Goal: Task Accomplishment & Management: Use online tool/utility

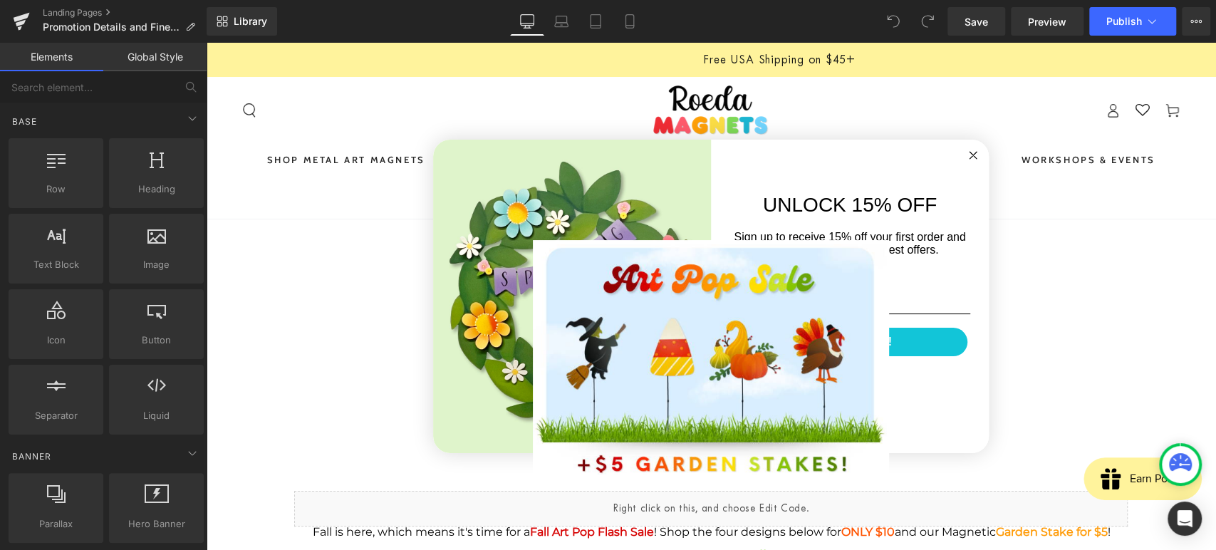
click at [966, 157] on circle "Close dialog" at bounding box center [974, 156] width 16 height 16
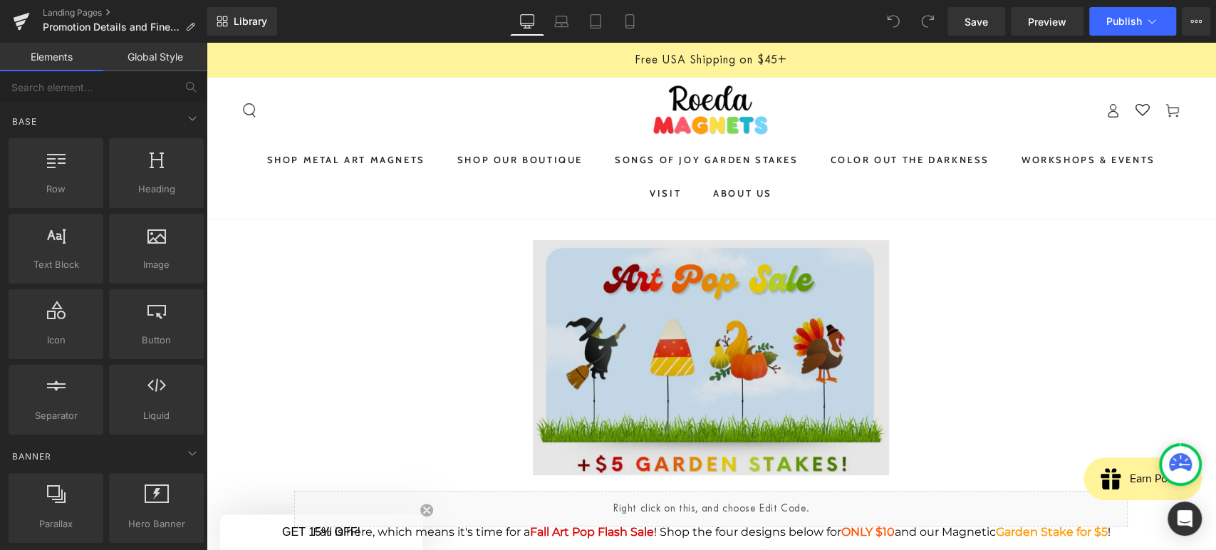
click at [683, 333] on img at bounding box center [711, 363] width 356 height 247
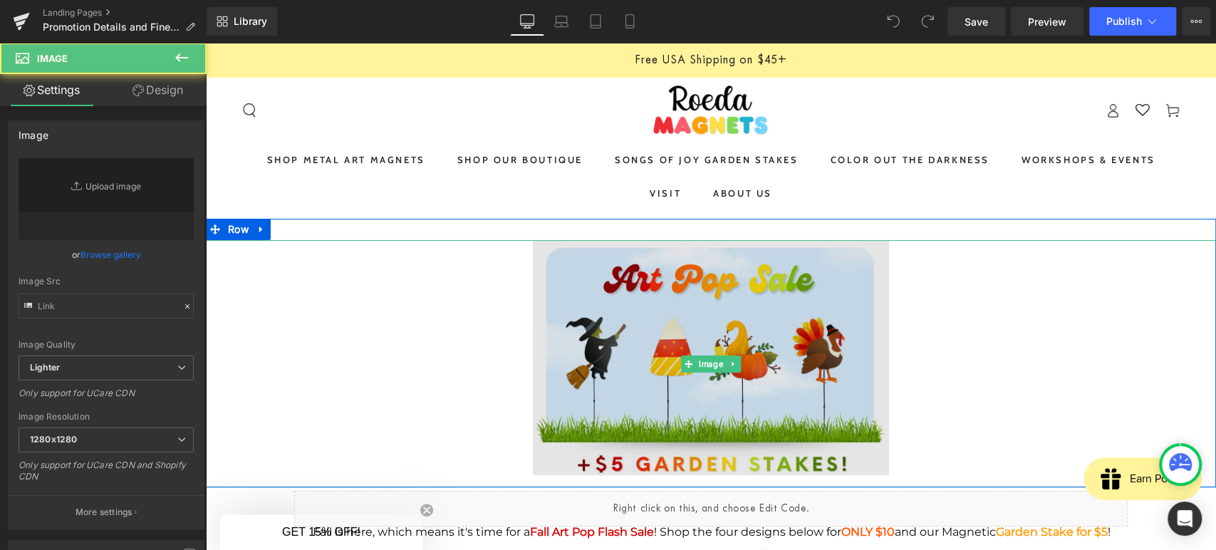
type input "[URL][DOMAIN_NAME]"
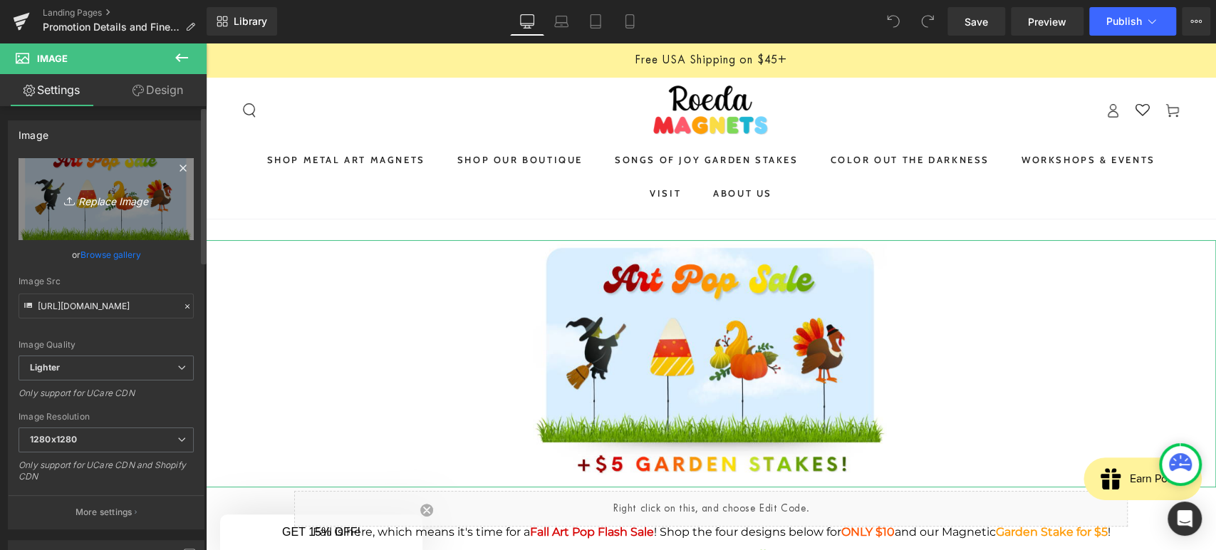
click at [101, 195] on icon "Replace Image" at bounding box center [106, 199] width 114 height 18
type input "C:\fakepath\Screenshot [DATE] 202432.png"
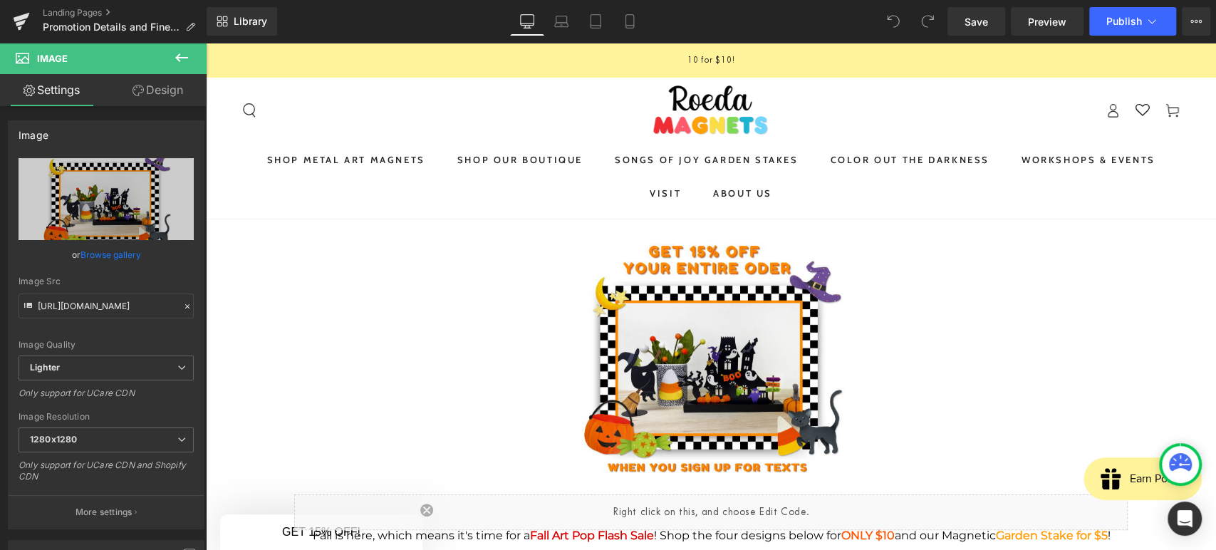
type input "[URL][DOMAIN_NAME]"
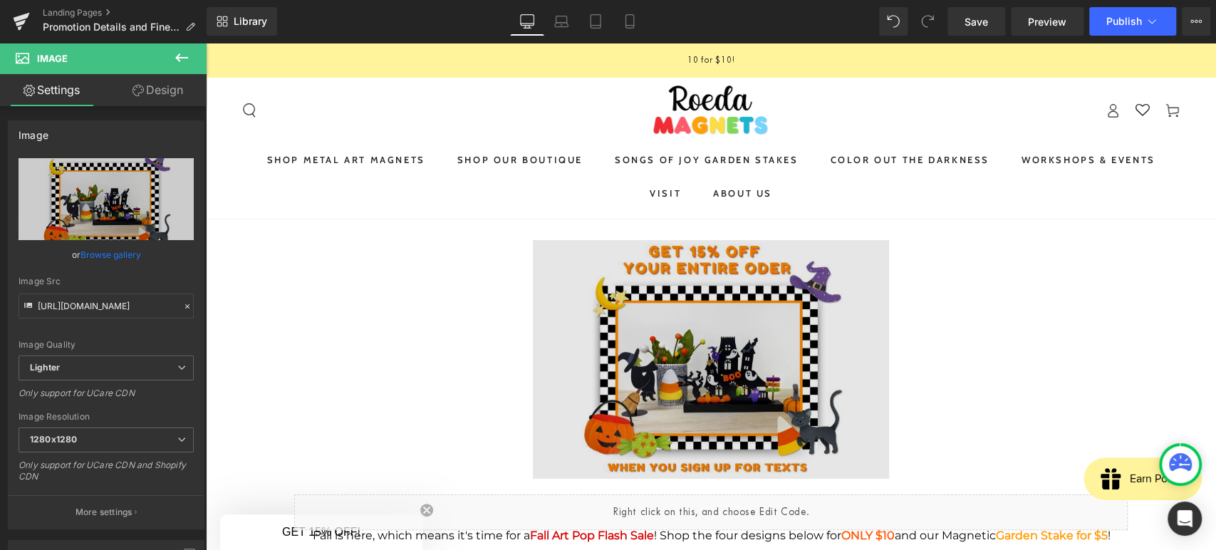
click at [762, 335] on img at bounding box center [711, 365] width 356 height 251
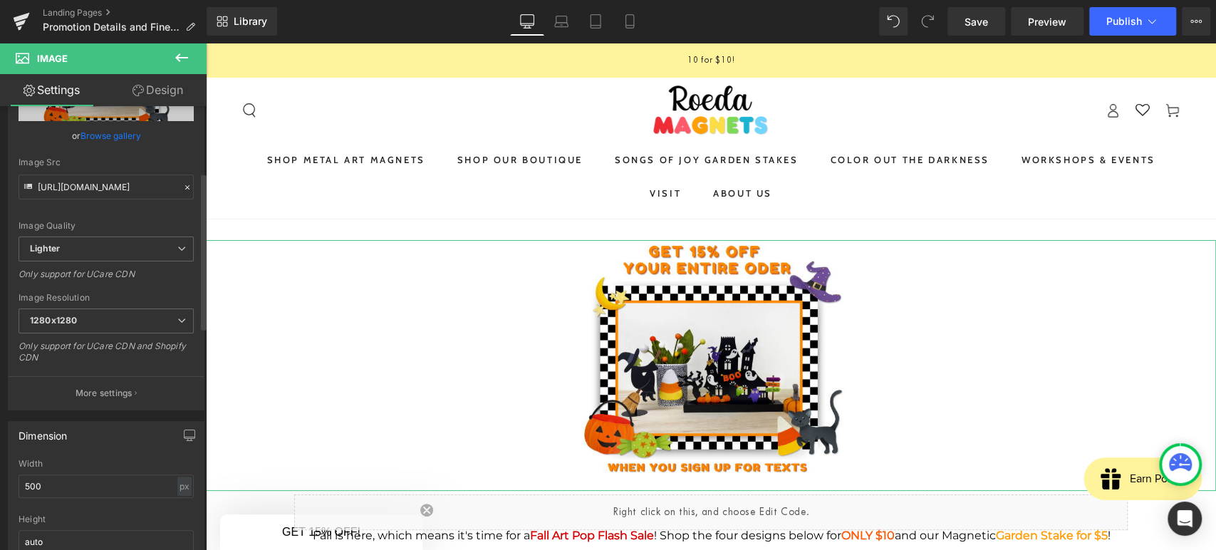
scroll to position [237, 0]
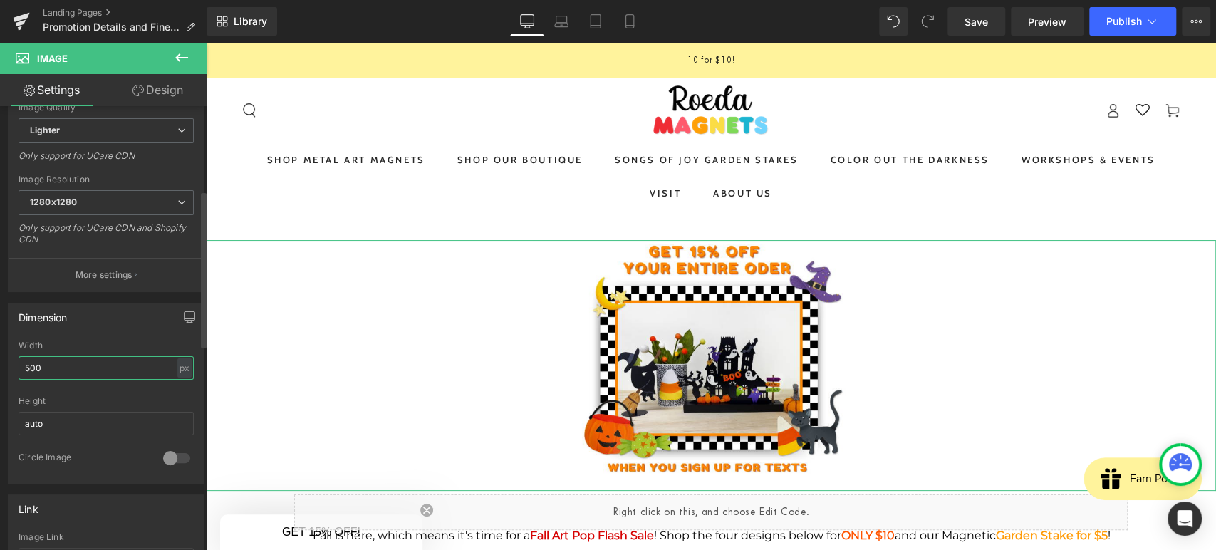
drag, startPoint x: 61, startPoint y: 368, endPoint x: 15, endPoint y: 342, distance: 53.3
click at [14, 348] on div "500px Width 500 px % px auto Height auto 0 Circle Image" at bounding box center [106, 412] width 195 height 143
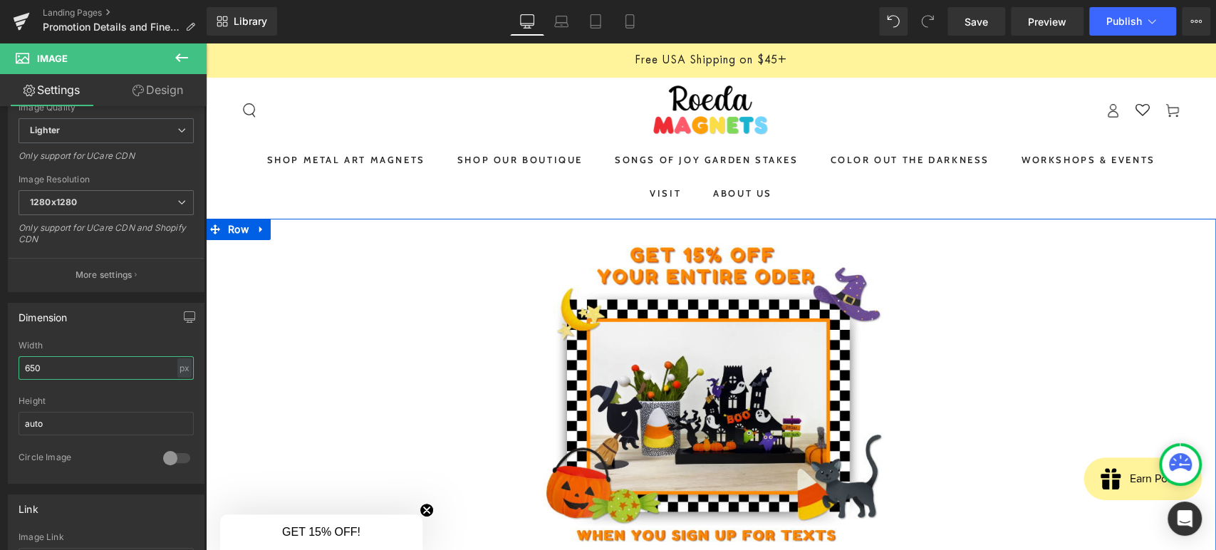
type input "650"
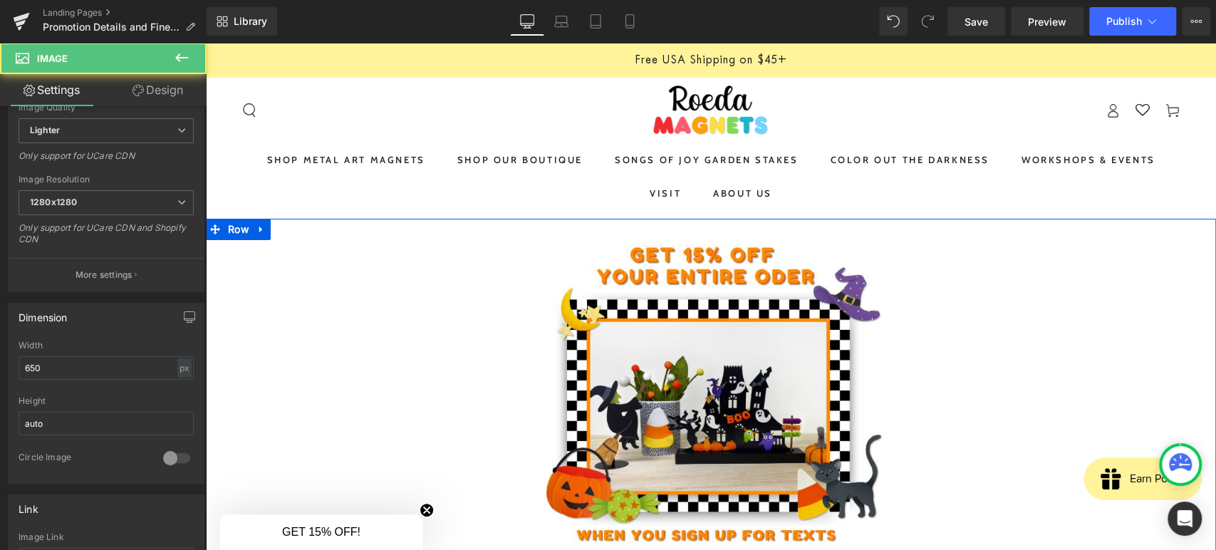
click at [272, 302] on div at bounding box center [711, 401] width 1010 height 322
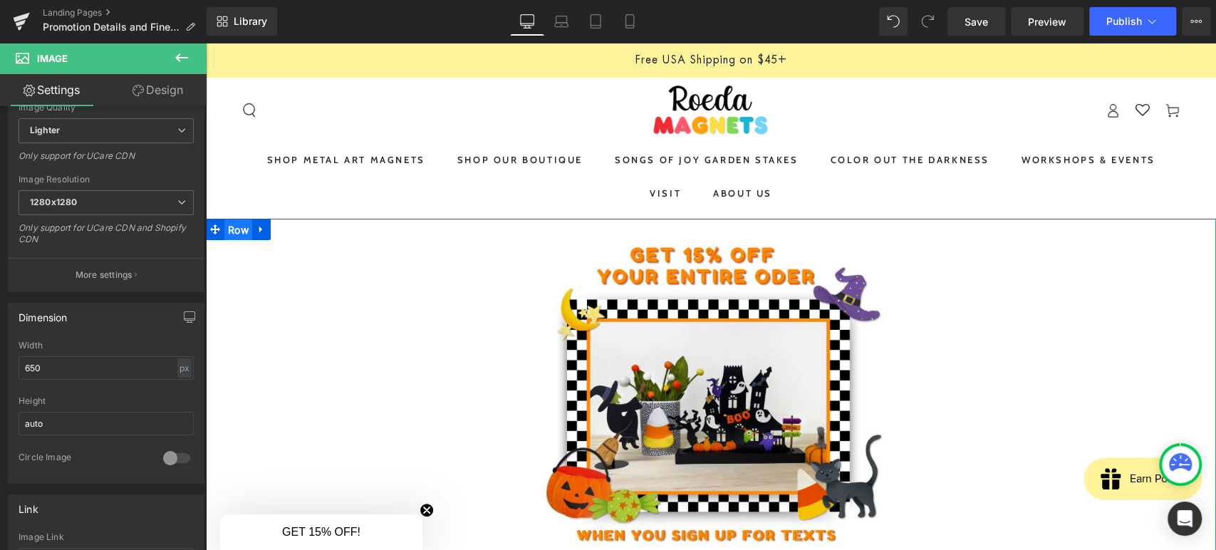
click at [230, 232] on span "Row" at bounding box center [238, 229] width 28 height 21
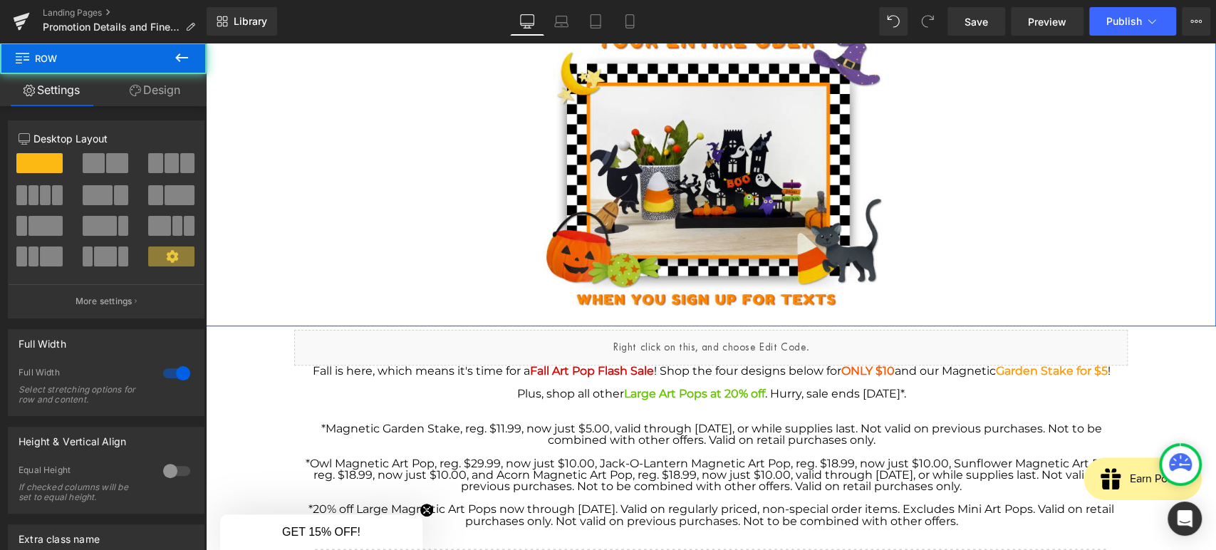
scroll to position [160, 0]
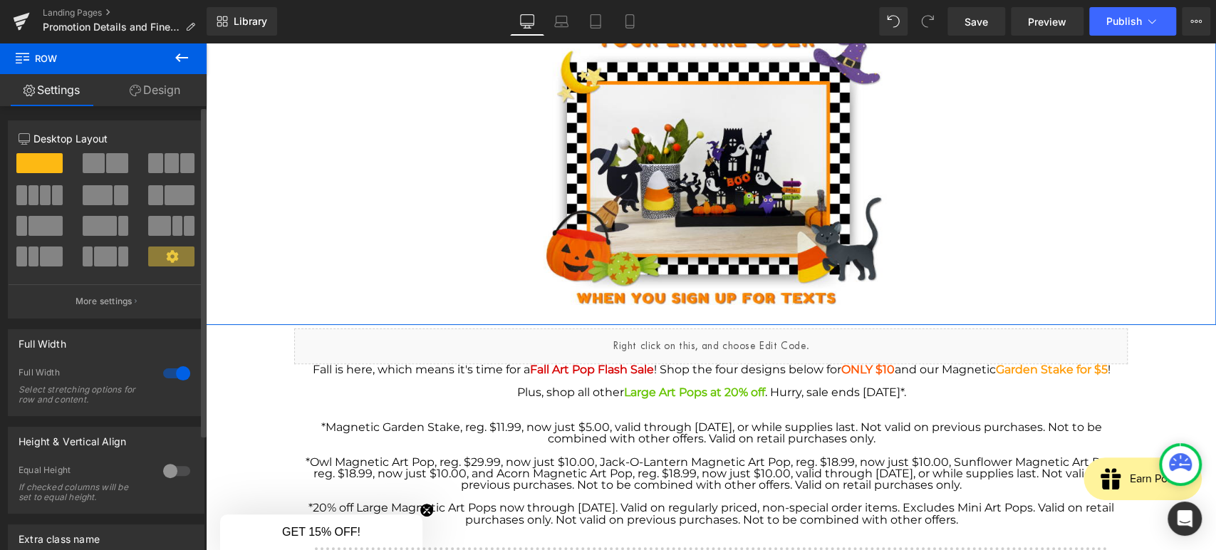
click at [91, 170] on span at bounding box center [94, 163] width 22 height 20
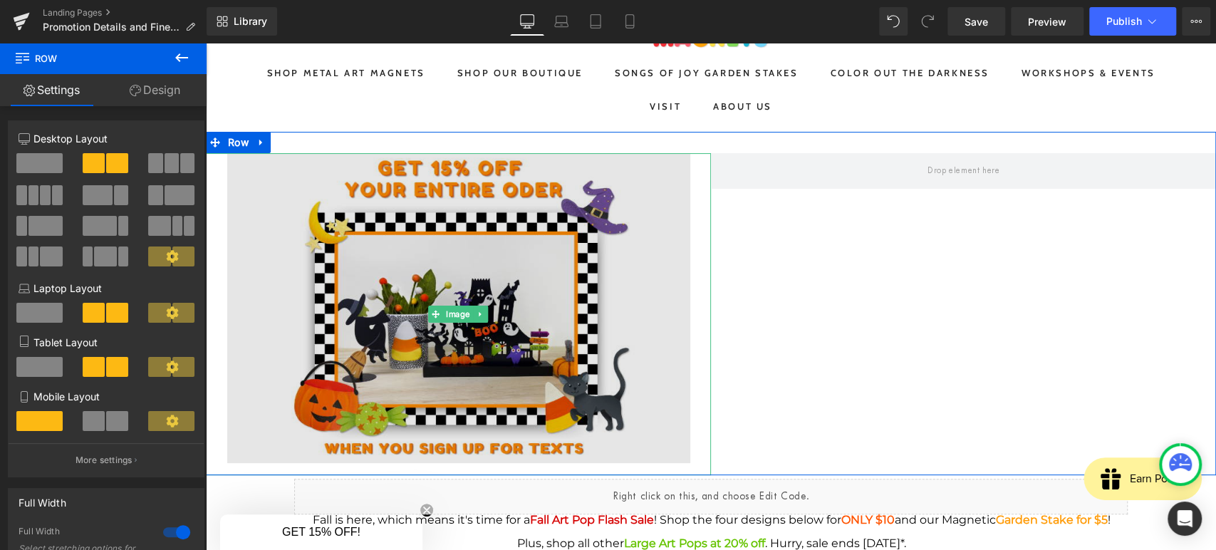
scroll to position [1, 0]
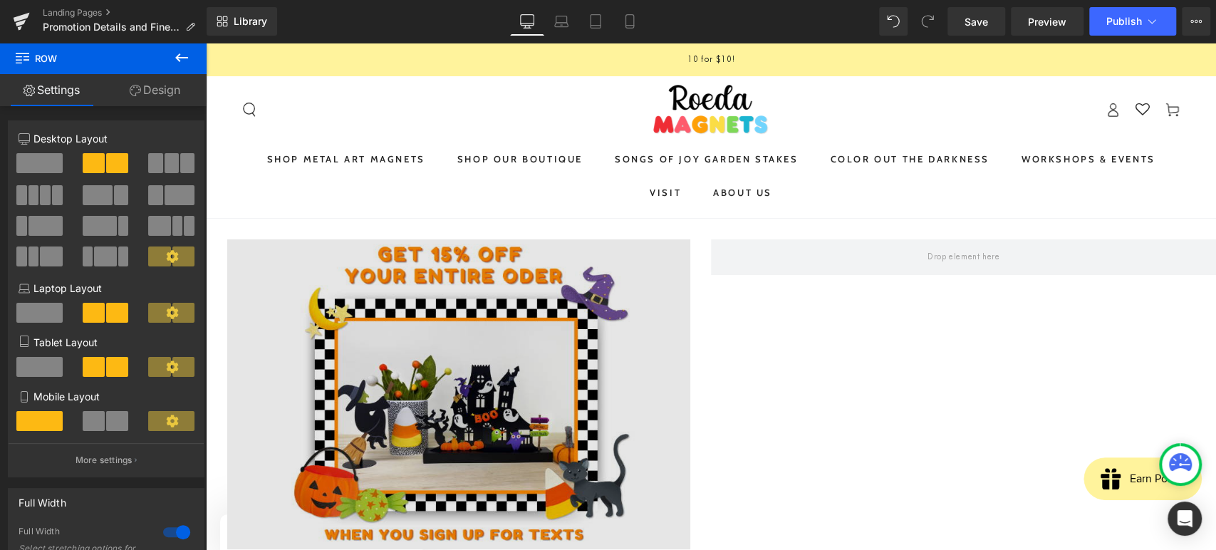
click at [269, 276] on img at bounding box center [458, 400] width 463 height 322
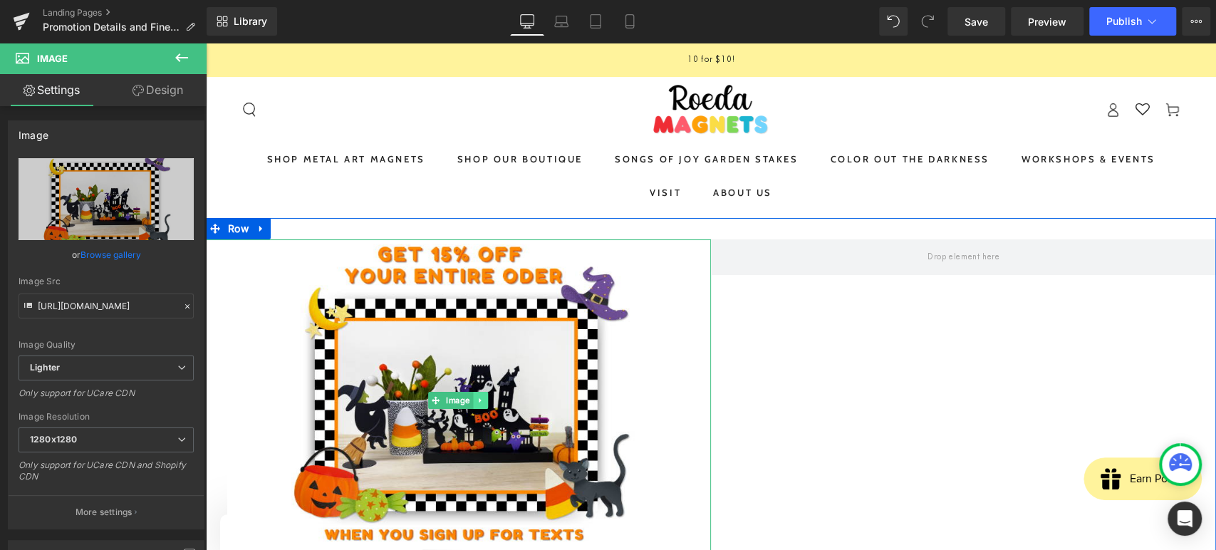
click at [477, 398] on icon at bounding box center [481, 400] width 8 height 9
click at [470, 400] on icon at bounding box center [474, 401] width 8 height 8
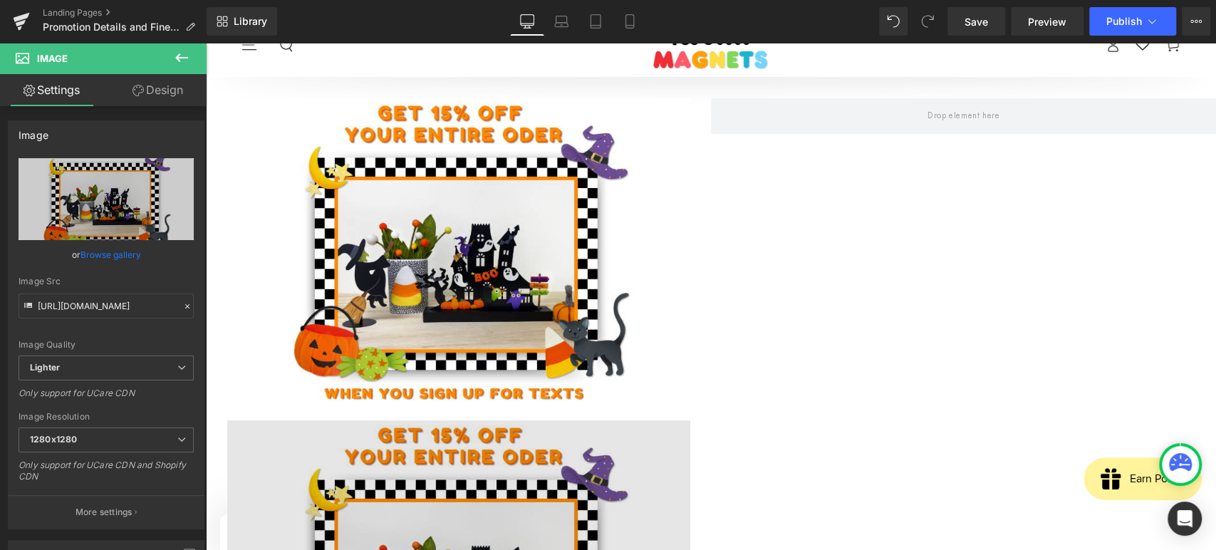
scroll to position [0, 0]
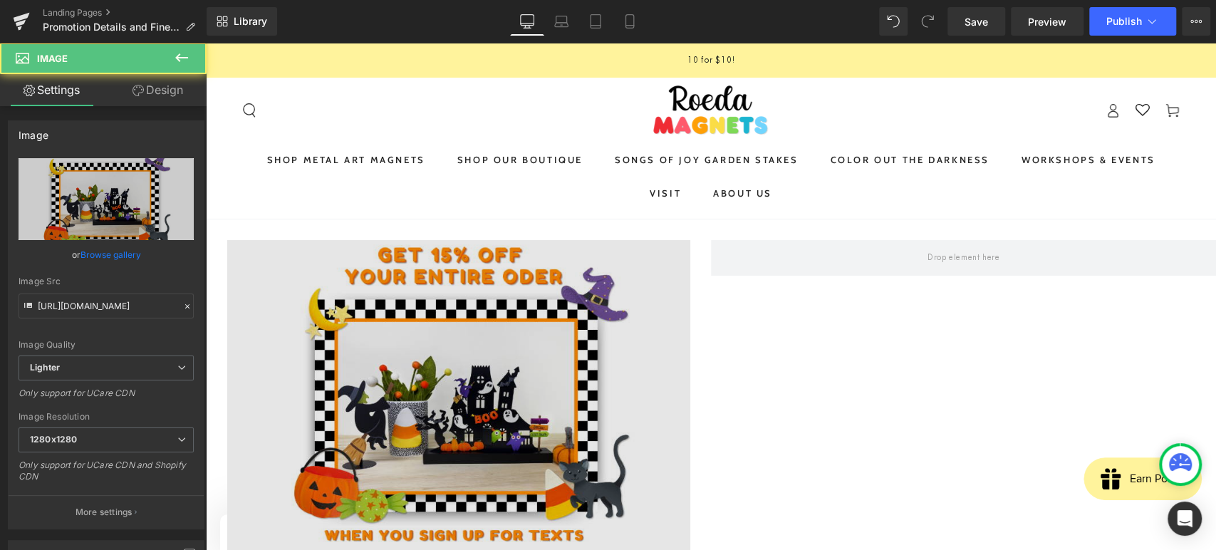
click at [421, 253] on img at bounding box center [458, 401] width 463 height 322
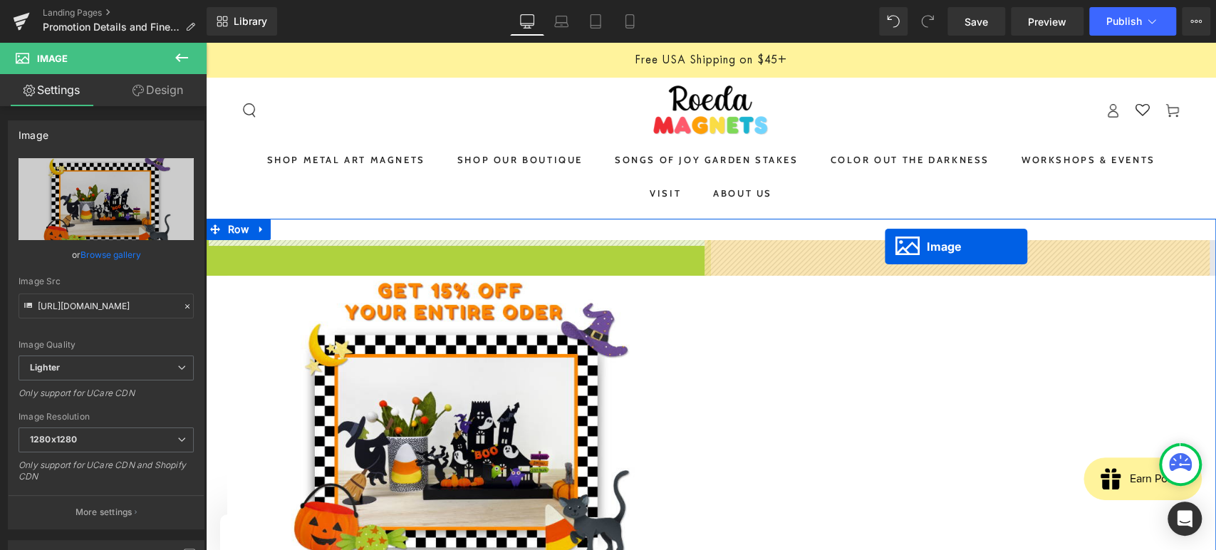
drag, startPoint x: 430, startPoint y: 402, endPoint x: 885, endPoint y: 247, distance: 480.4
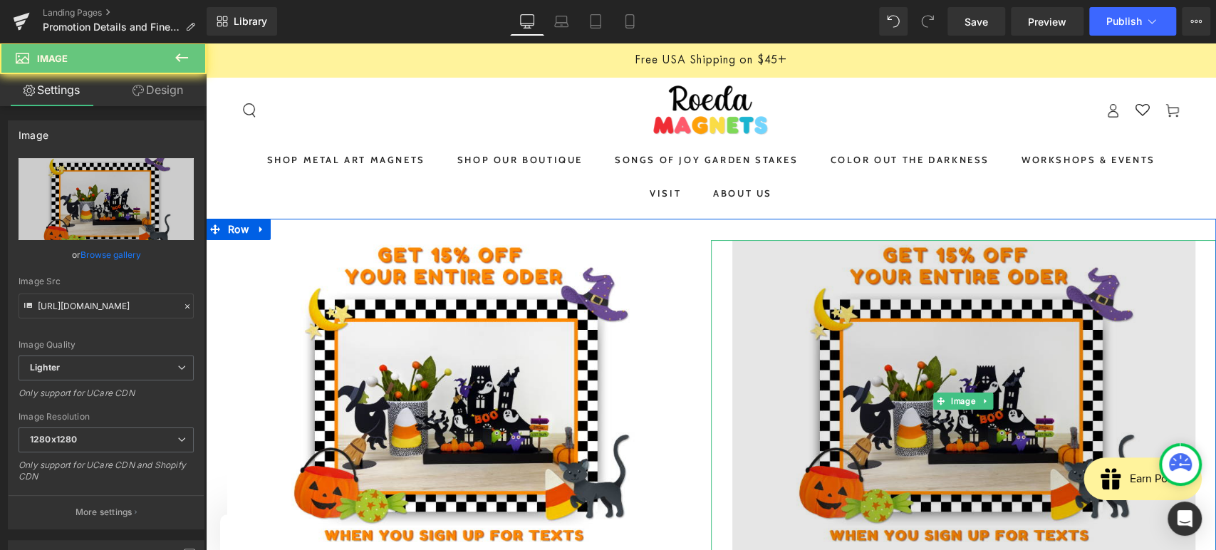
click at [931, 321] on img at bounding box center [964, 401] width 463 height 322
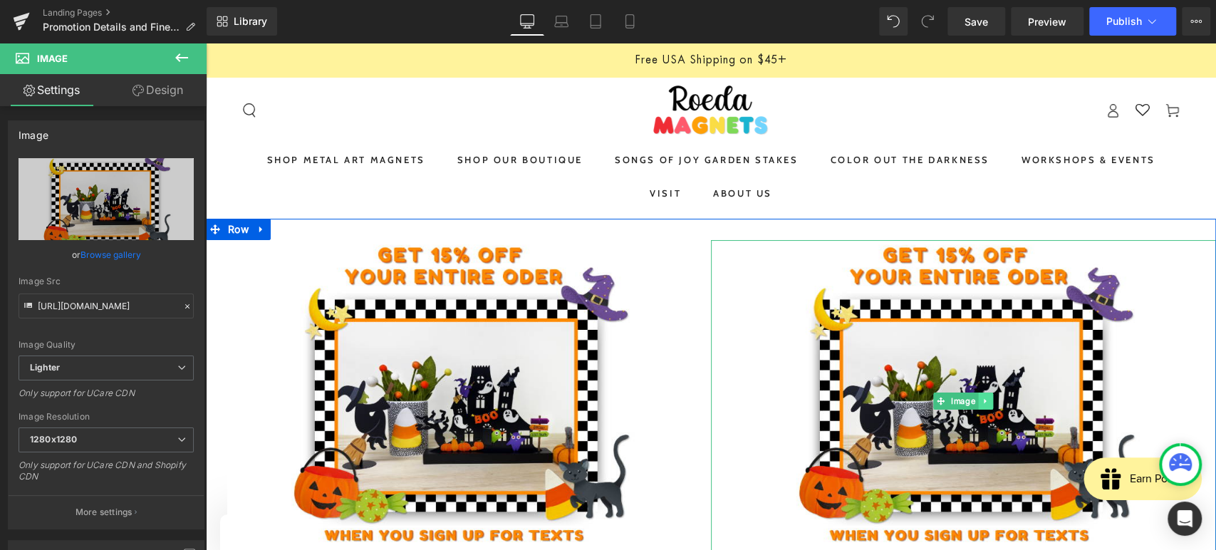
click at [982, 400] on icon at bounding box center [986, 401] width 8 height 9
click at [990, 402] on icon at bounding box center [994, 402] width 8 height 8
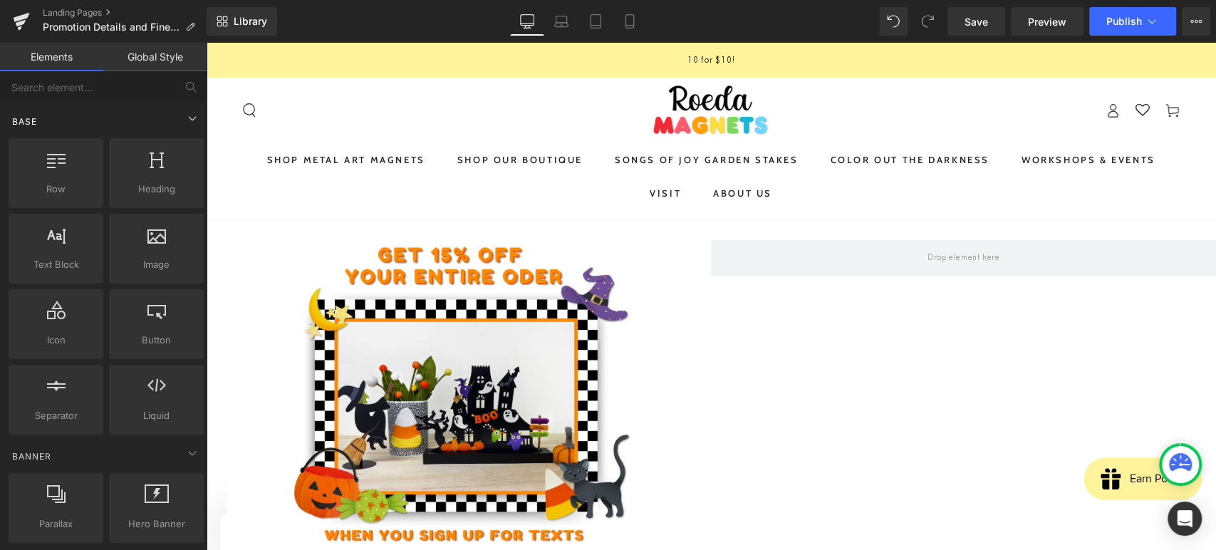
click at [82, 110] on div "Base" at bounding box center [106, 121] width 201 height 29
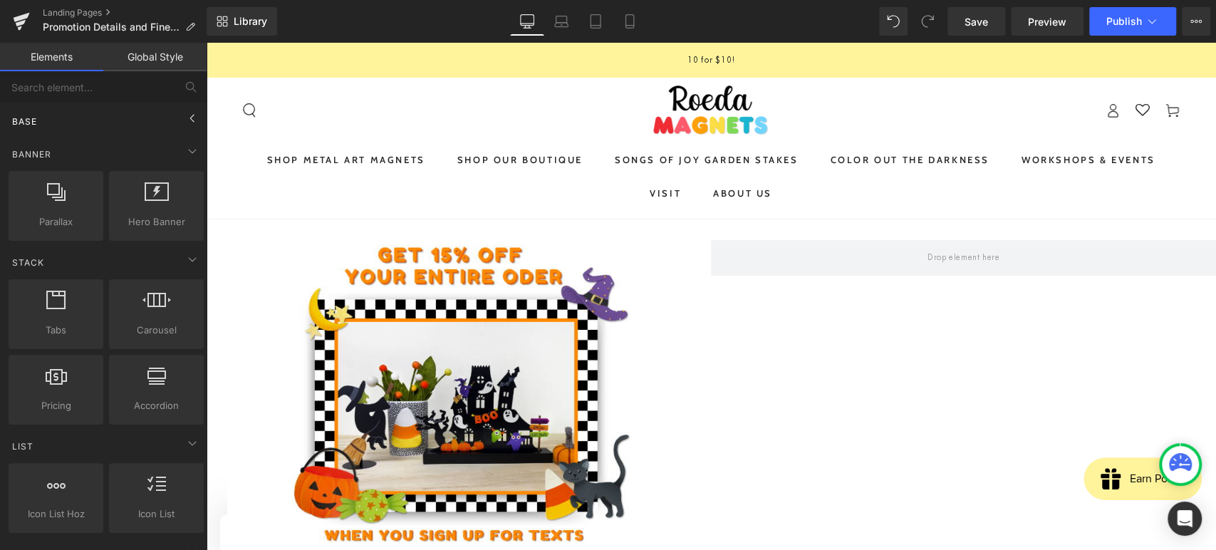
click at [82, 110] on div "Base" at bounding box center [106, 121] width 201 height 29
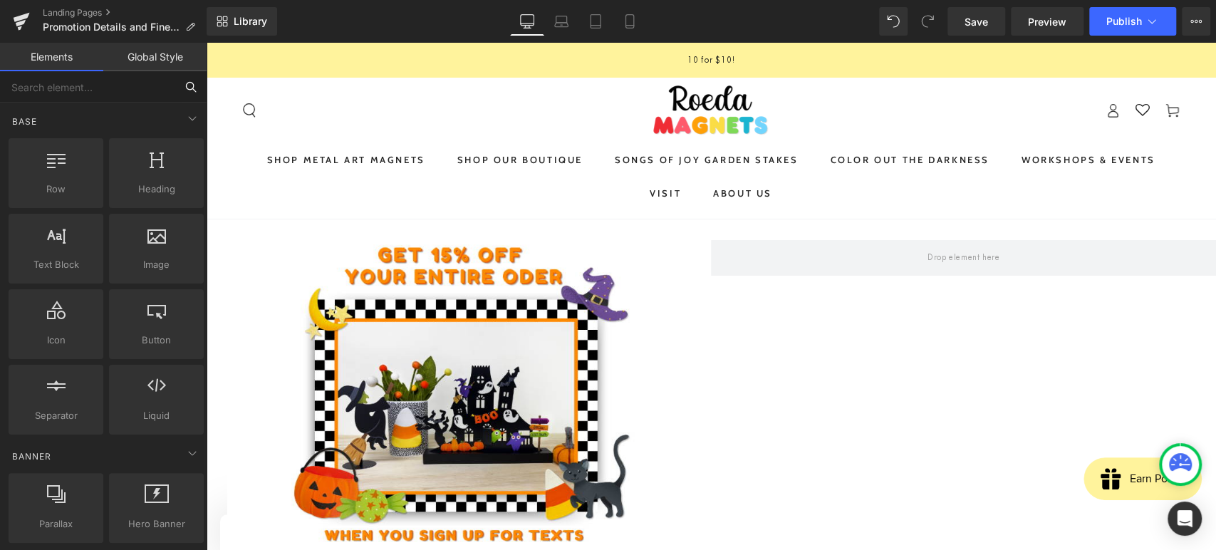
click at [93, 87] on input "text" at bounding box center [87, 86] width 175 height 31
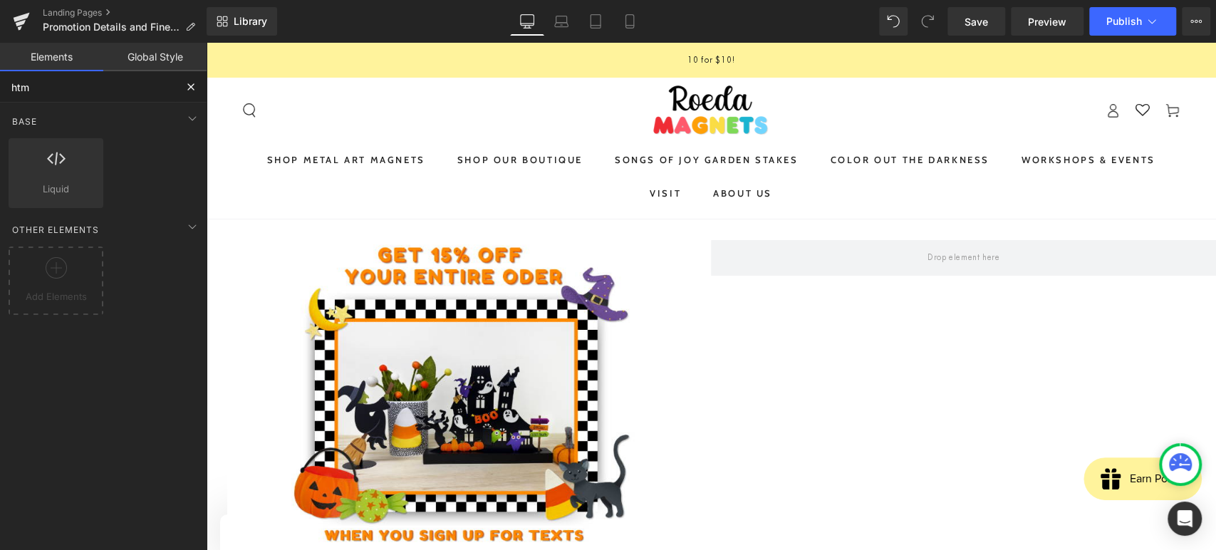
type input "html"
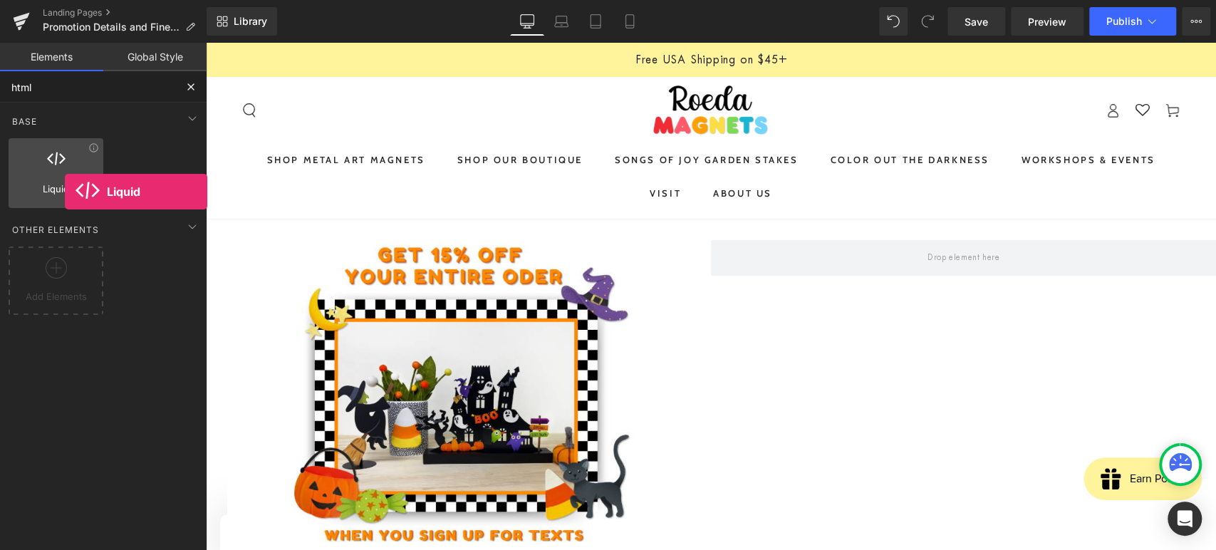
click at [65, 192] on span "Liquid" at bounding box center [56, 189] width 86 height 15
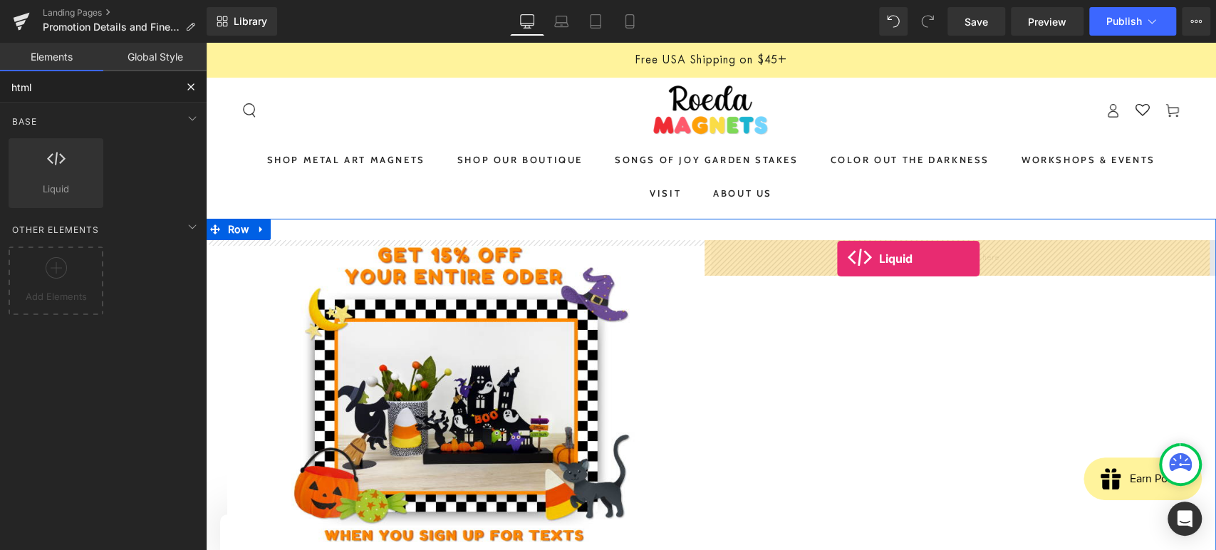
drag, startPoint x: 271, startPoint y: 234, endPoint x: 837, endPoint y: 259, distance: 567.0
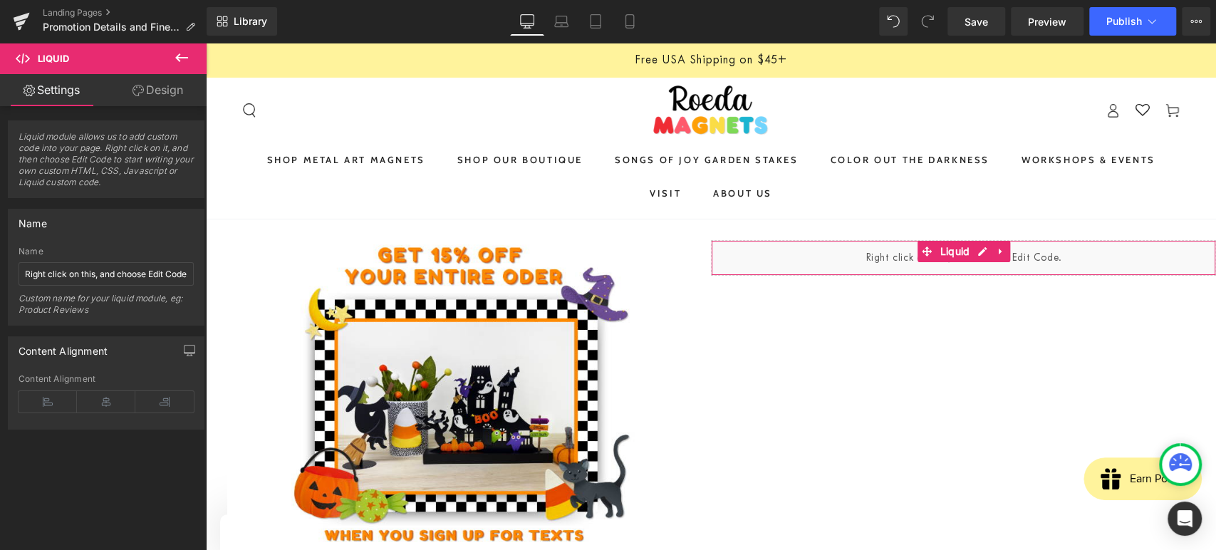
click at [108, 161] on span "Liquid module allows us to add custom code into your page. Right click on it, a…" at bounding box center [106, 164] width 175 height 66
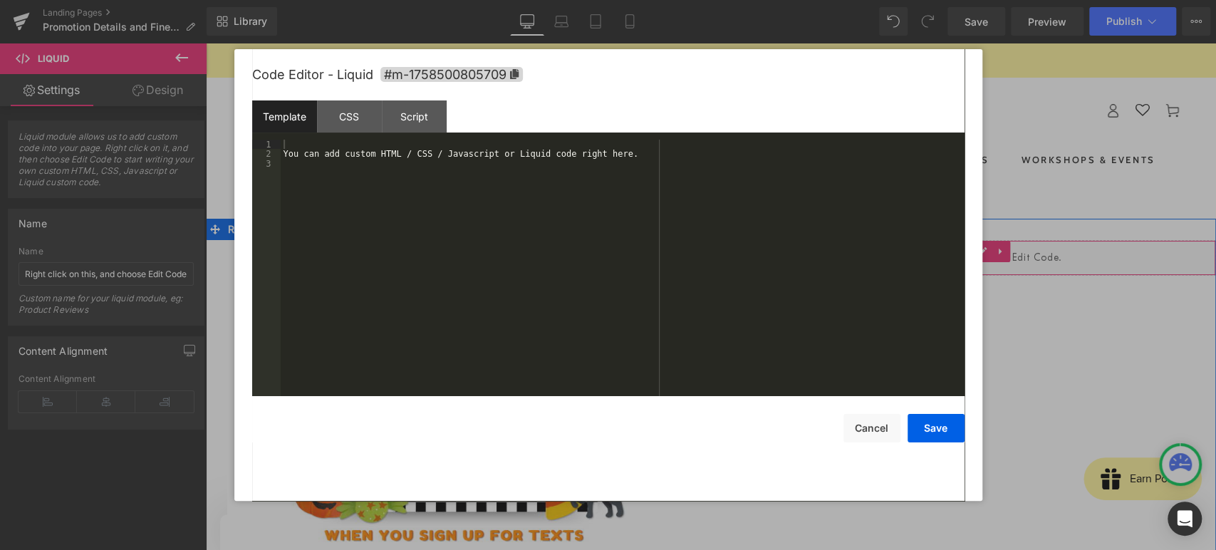
click at [973, 257] on div "Liquid" at bounding box center [963, 258] width 505 height 36
click at [567, 170] on div "You can add custom HTML / CSS / Javascript or Liquid code right here." at bounding box center [623, 278] width 684 height 276
click at [572, 150] on div "You can add custom HTML / CSS / Javascript or Liquid code right here." at bounding box center [623, 278] width 684 height 276
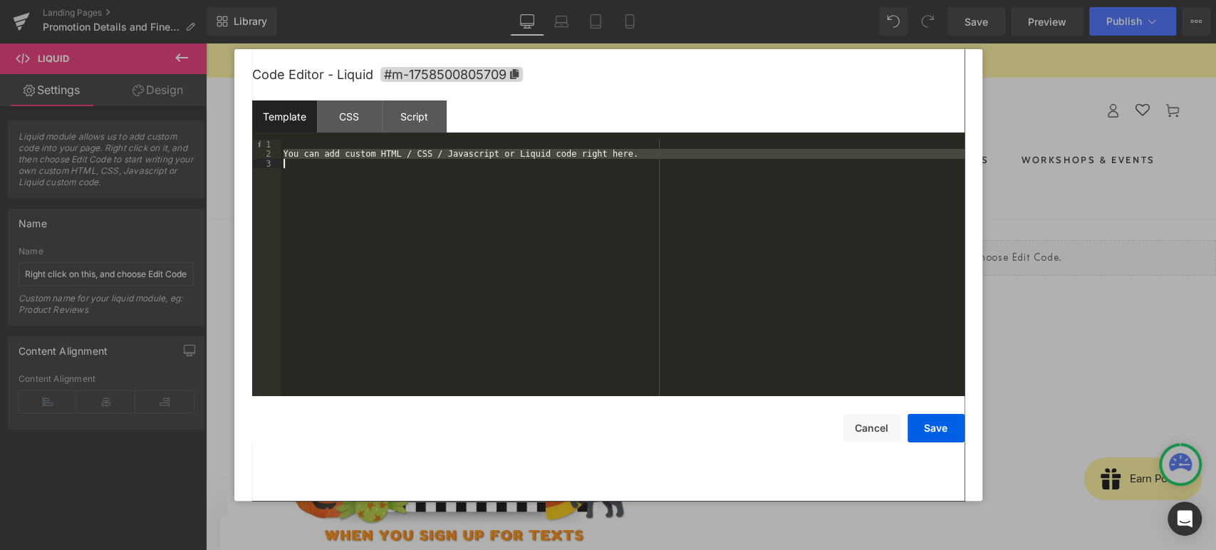
click at [572, 150] on div "You can add custom HTML / CSS / Javascript or Liquid code right here." at bounding box center [623, 278] width 684 height 276
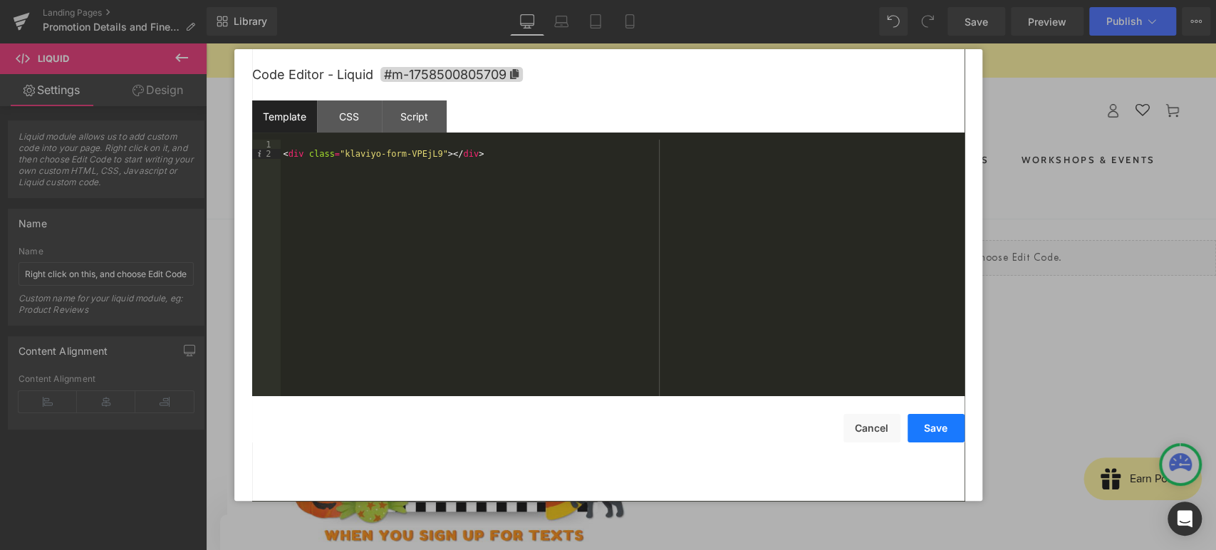
click at [931, 438] on button "Save" at bounding box center [936, 428] width 57 height 29
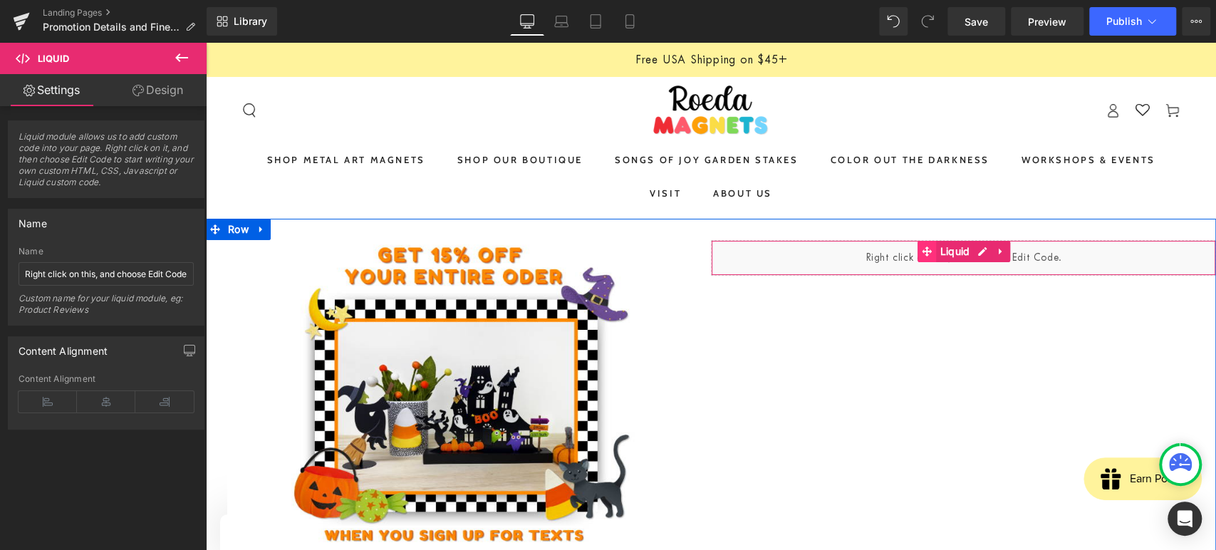
click at [923, 259] on span at bounding box center [928, 251] width 19 height 21
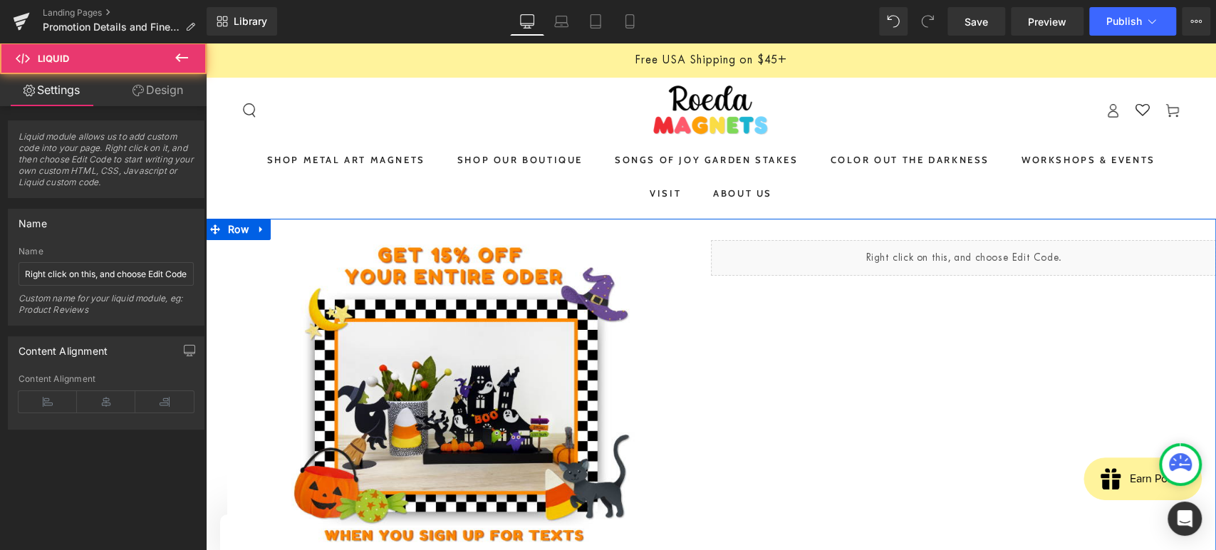
click at [972, 253] on div "Liquid" at bounding box center [963, 258] width 505 height 36
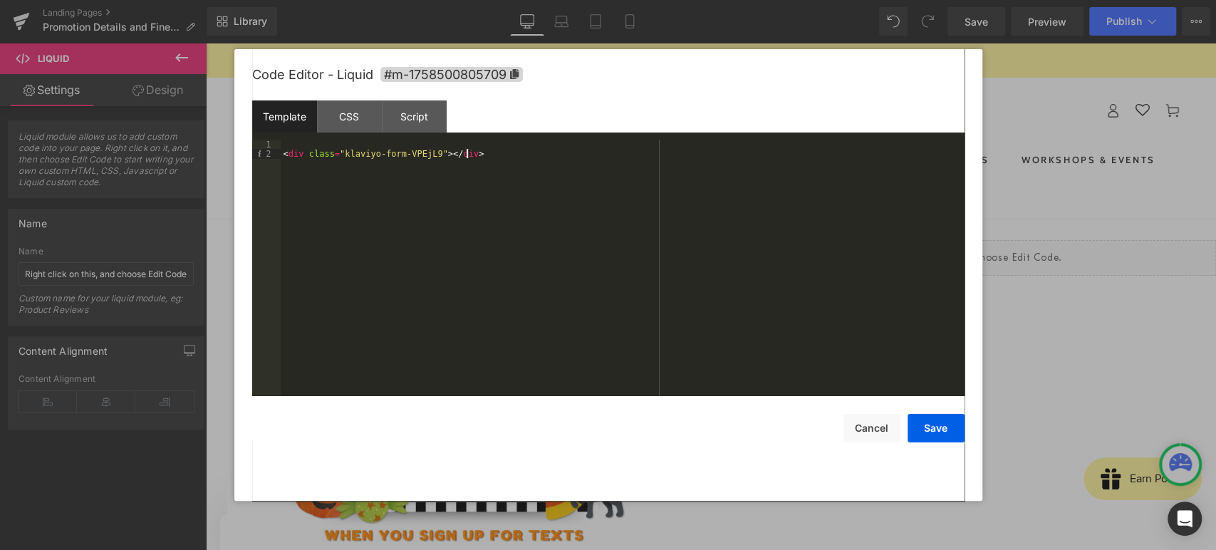
click at [479, 150] on div "< div class = "klaviyo-form-VPEjL9" > </ div >" at bounding box center [623, 278] width 684 height 276
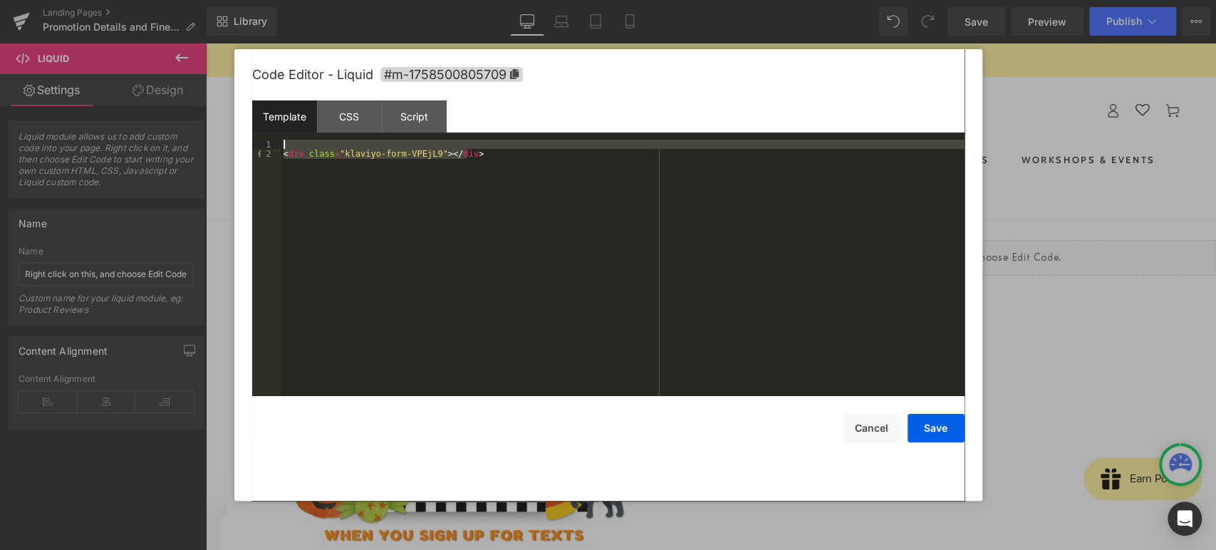
drag, startPoint x: 478, startPoint y: 155, endPoint x: 309, endPoint y: 130, distance: 171.3
click at [309, 127] on div "Template CSS Script Data 1 2 < div class = "klaviyo-form-VPEjL9" > </ div > XXX…" at bounding box center [608, 248] width 713 height 296
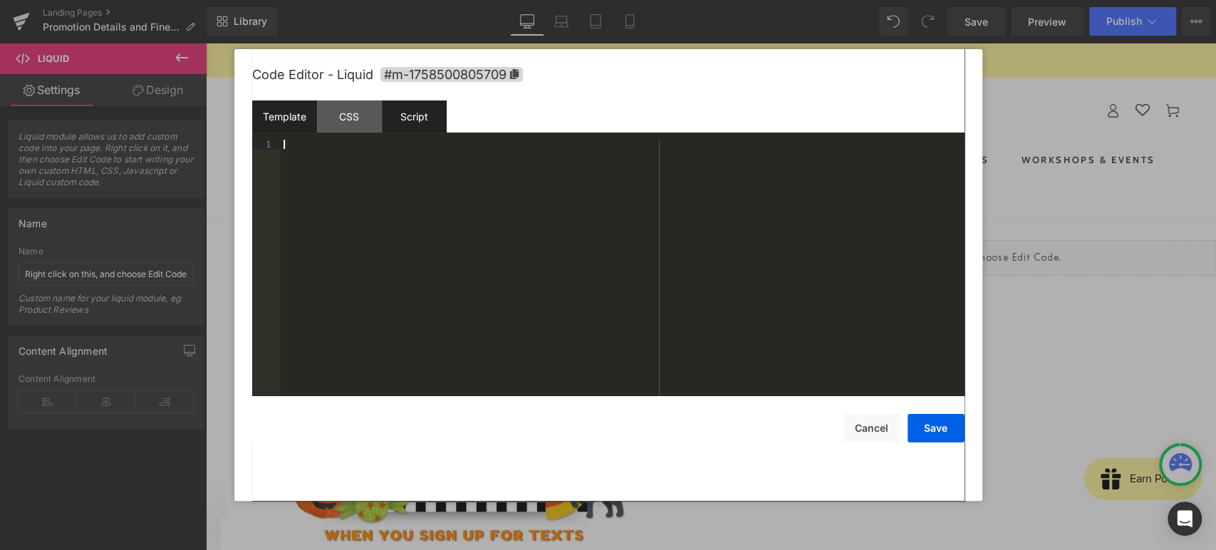
click at [415, 116] on div "Script" at bounding box center [414, 116] width 65 height 32
click at [265, 117] on div "Template" at bounding box center [284, 116] width 65 height 32
click at [379, 164] on div at bounding box center [623, 278] width 684 height 276
click at [942, 428] on button "Save" at bounding box center [936, 428] width 57 height 29
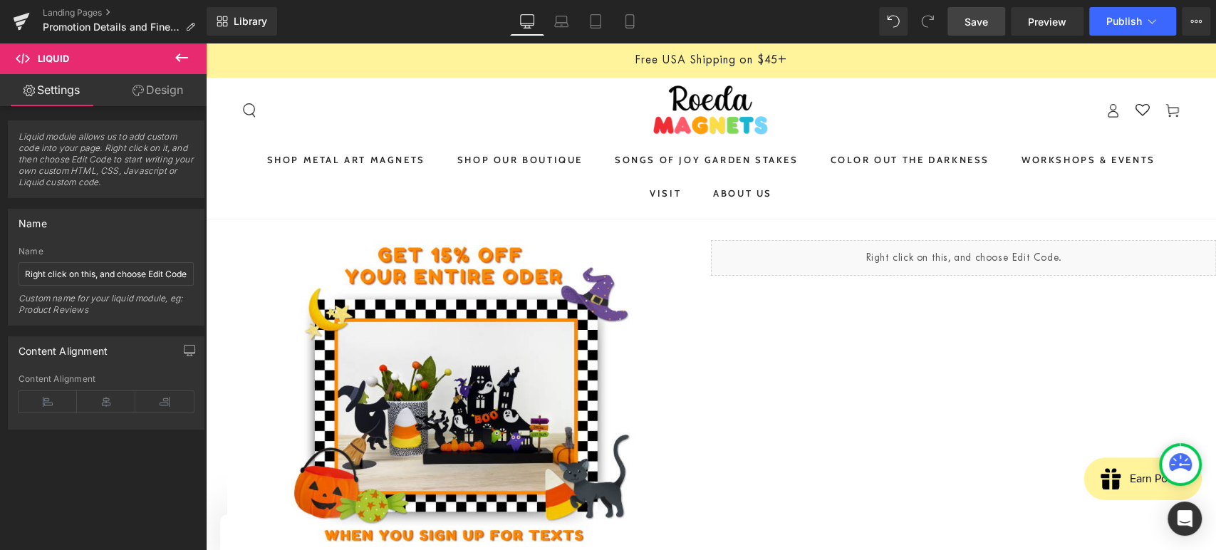
click at [963, 23] on link "Save" at bounding box center [977, 21] width 58 height 29
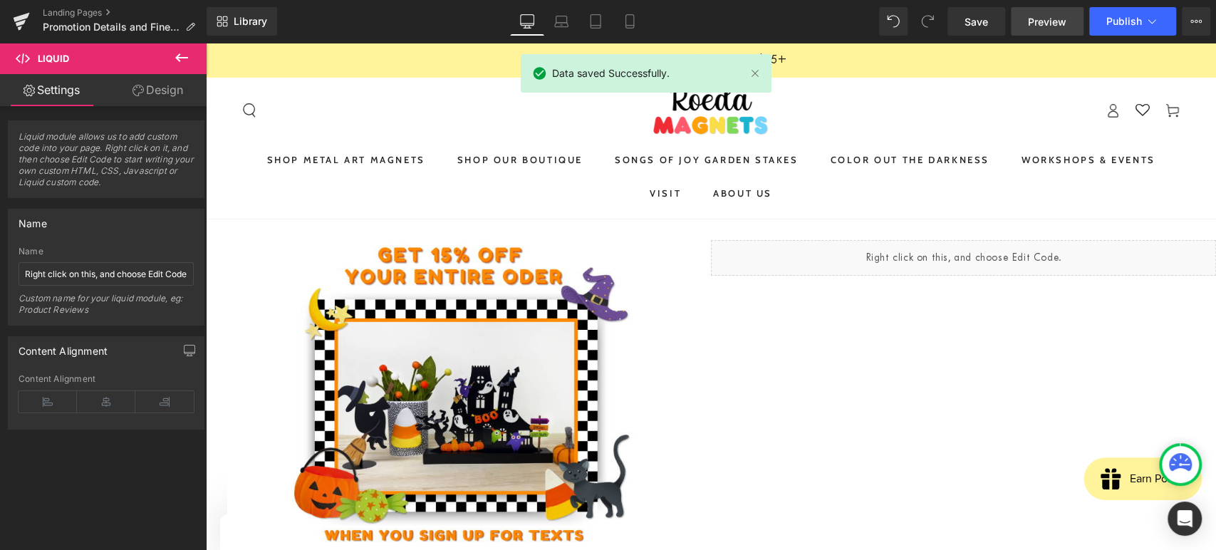
click at [1038, 29] on link "Preview" at bounding box center [1047, 21] width 73 height 29
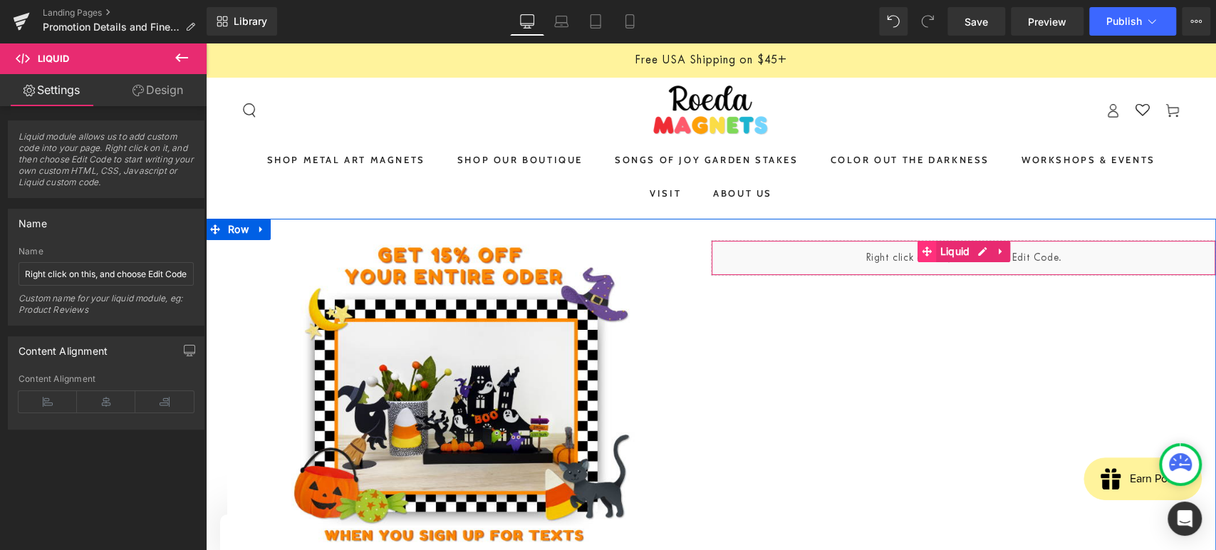
click at [924, 255] on icon at bounding box center [928, 252] width 10 height 11
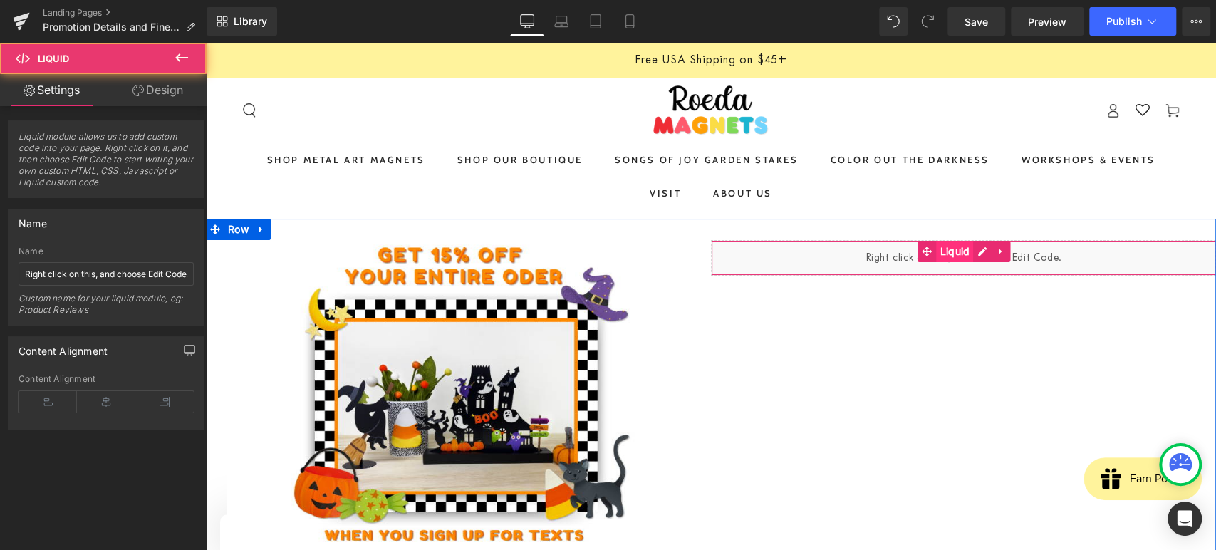
click at [953, 252] on span "Liquid" at bounding box center [955, 251] width 37 height 21
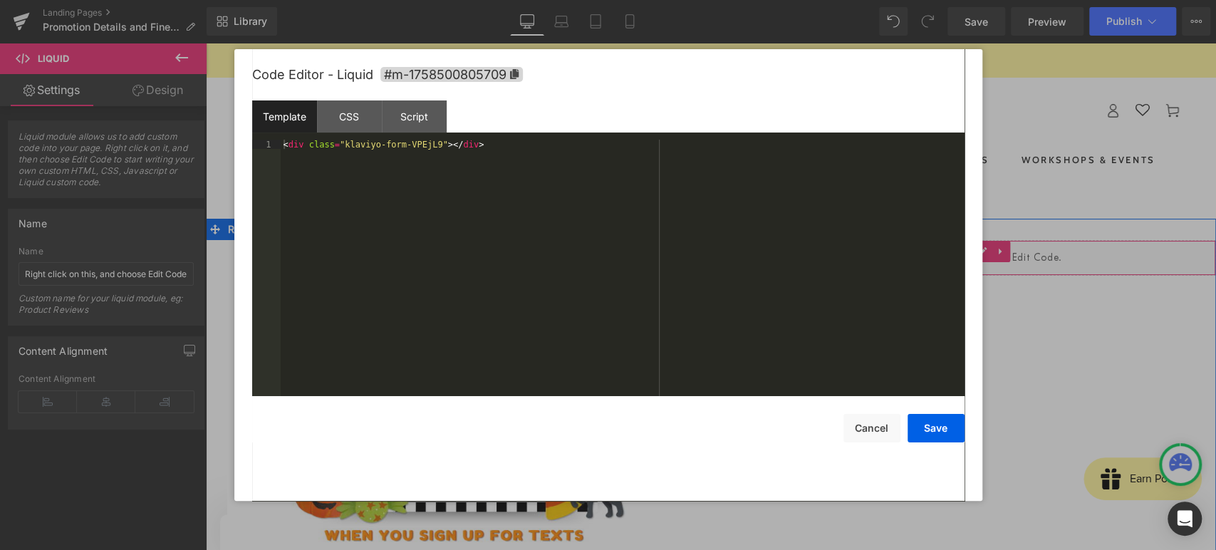
click at [972, 250] on div "Liquid" at bounding box center [963, 258] width 505 height 36
click at [440, 140] on div "< div class = "klaviyo-form-VPEjL9" > </ div >" at bounding box center [623, 278] width 684 height 276
click at [522, 155] on div at bounding box center [623, 278] width 684 height 276
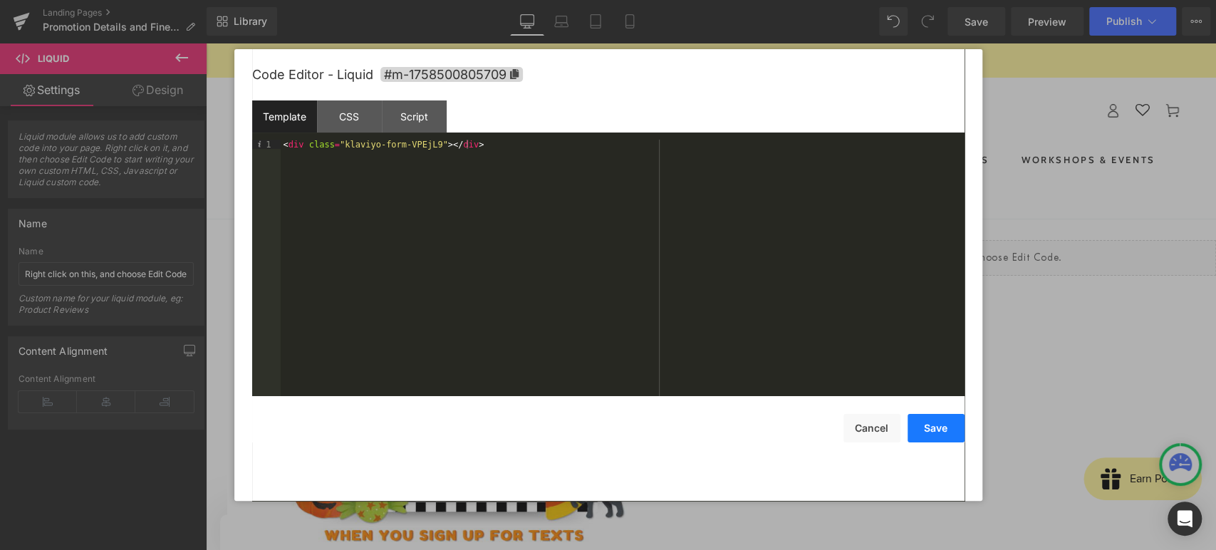
click at [921, 418] on button "Save" at bounding box center [936, 428] width 57 height 29
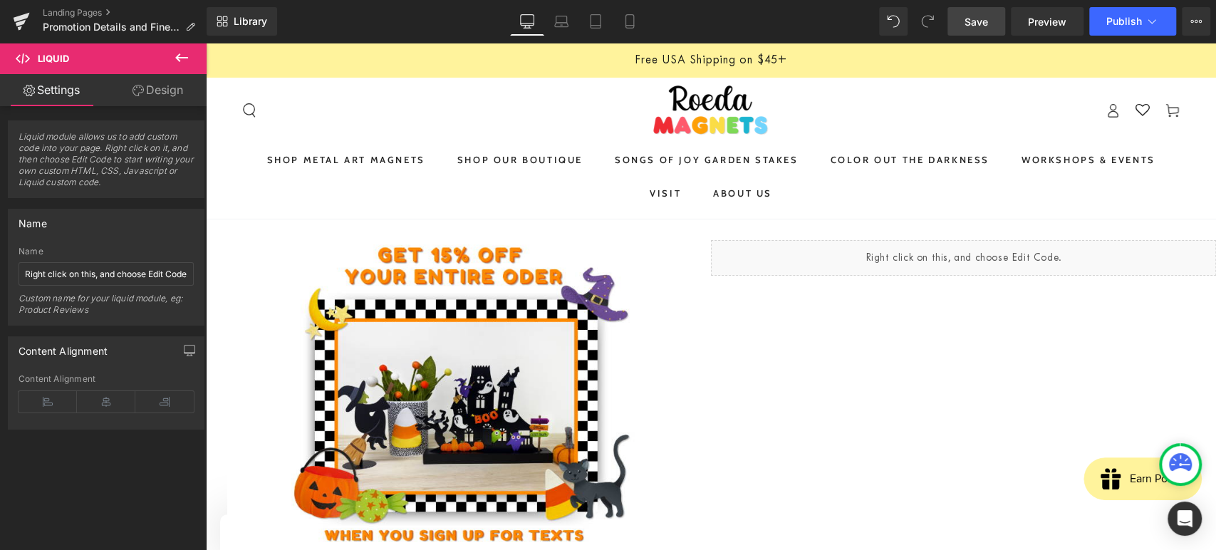
click at [972, 21] on span "Save" at bounding box center [977, 21] width 24 height 15
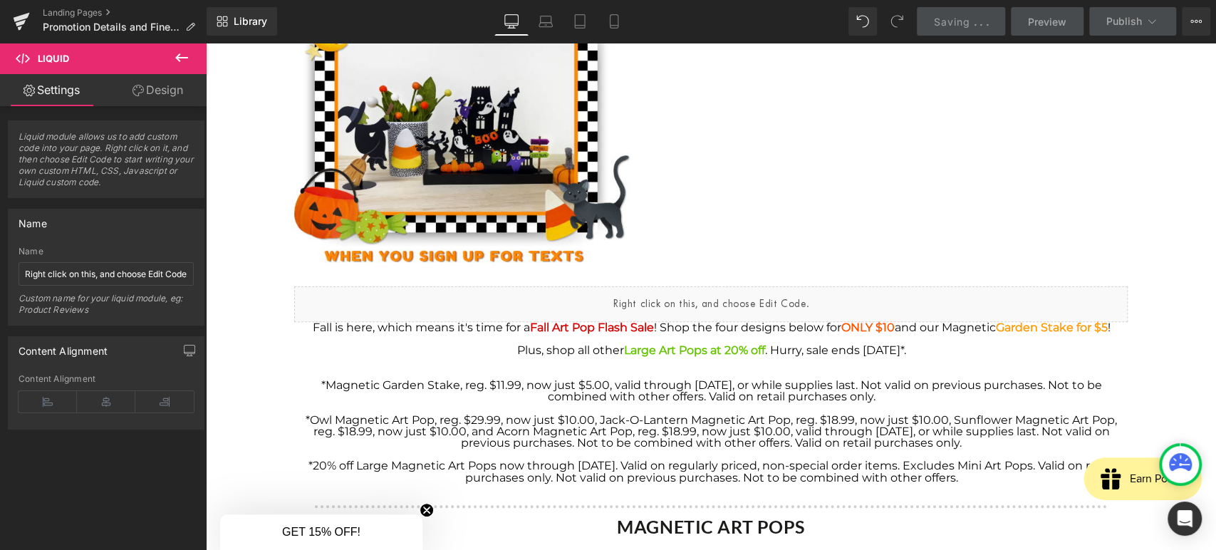
scroll to position [239, 0]
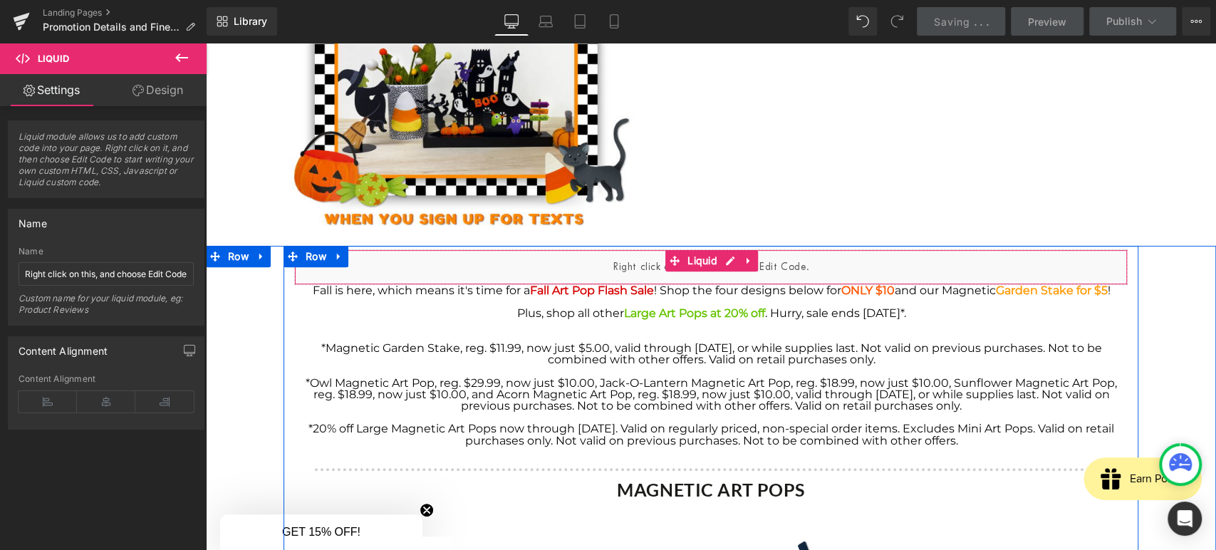
click at [744, 261] on icon at bounding box center [749, 260] width 10 height 11
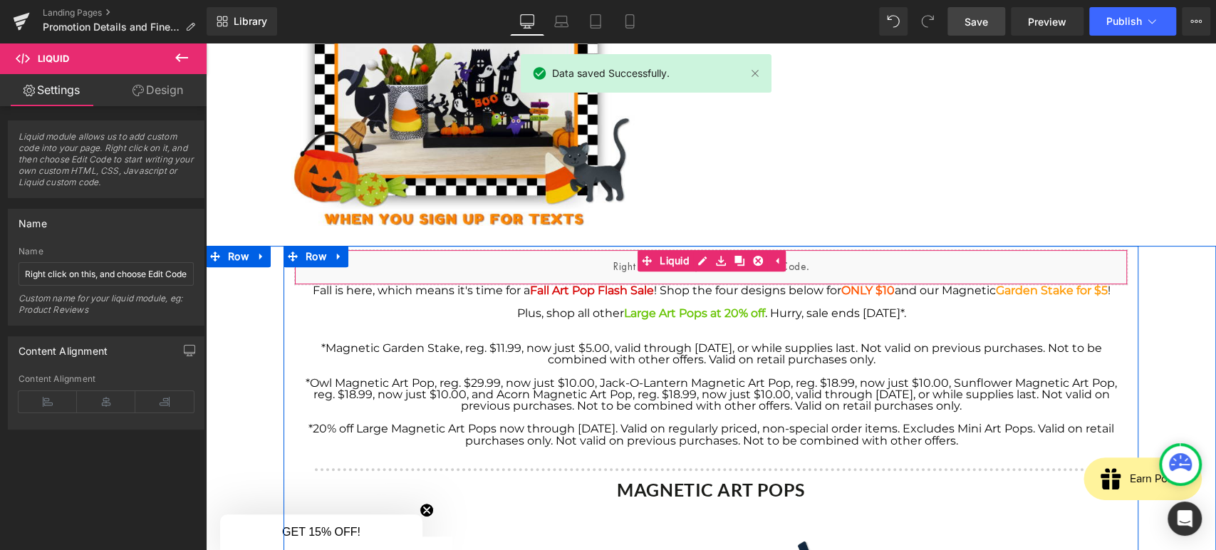
click at [597, 272] on div "Liquid" at bounding box center [711, 267] width 834 height 36
click at [753, 261] on icon at bounding box center [758, 261] width 10 height 10
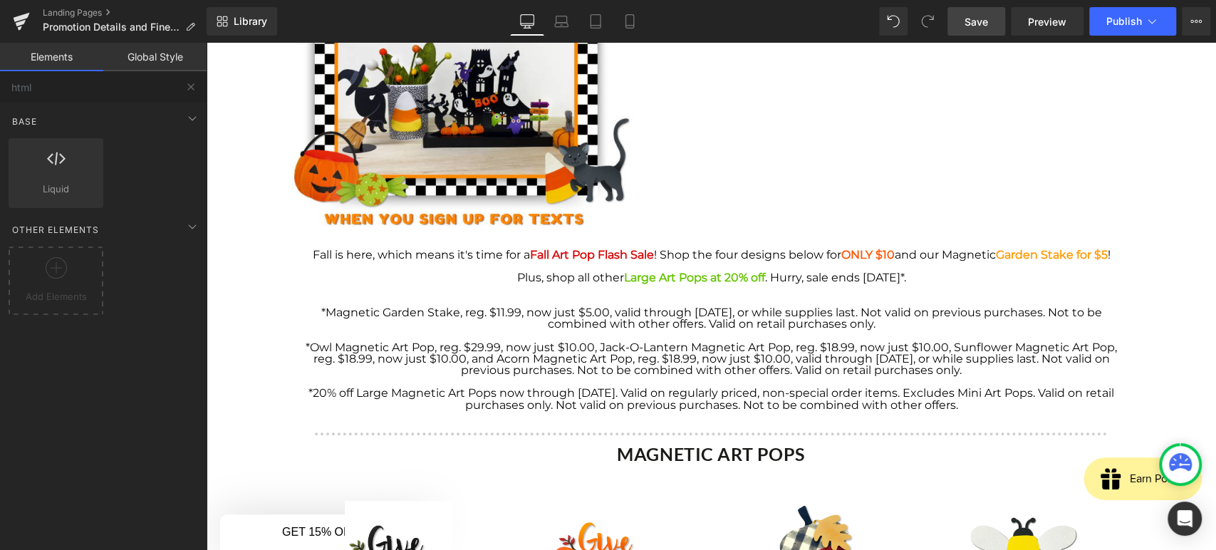
click at [783, 362] on span "*Owl Magnetic Art Pop, reg. $29.99, now just $10.00, Jack-O-Lantern Magnetic Ar…" at bounding box center [712, 359] width 812 height 36
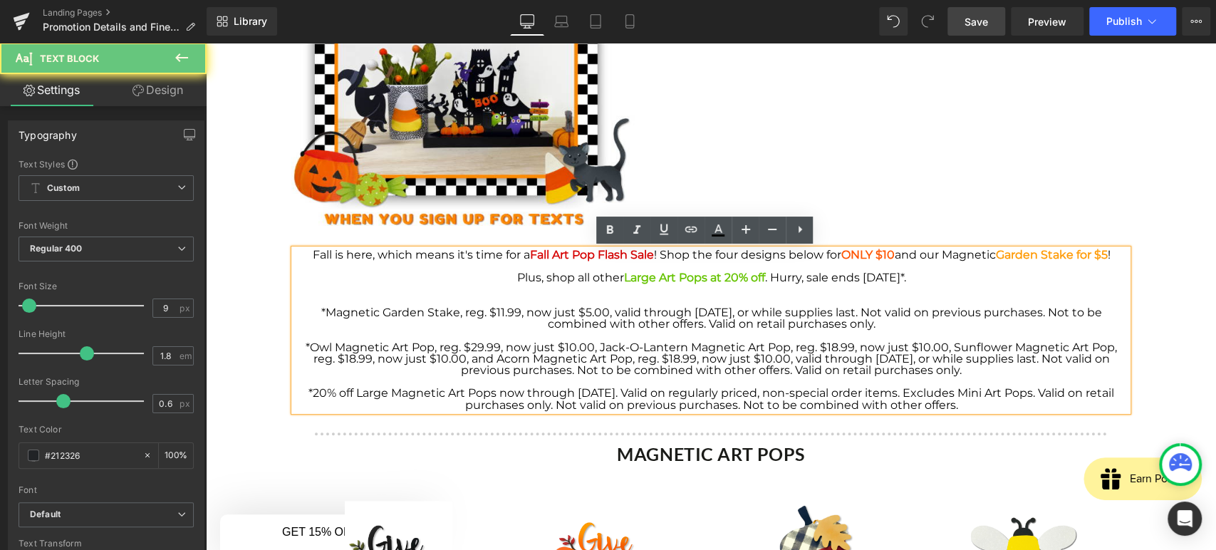
click at [761, 267] on div at bounding box center [711, 266] width 833 height 11
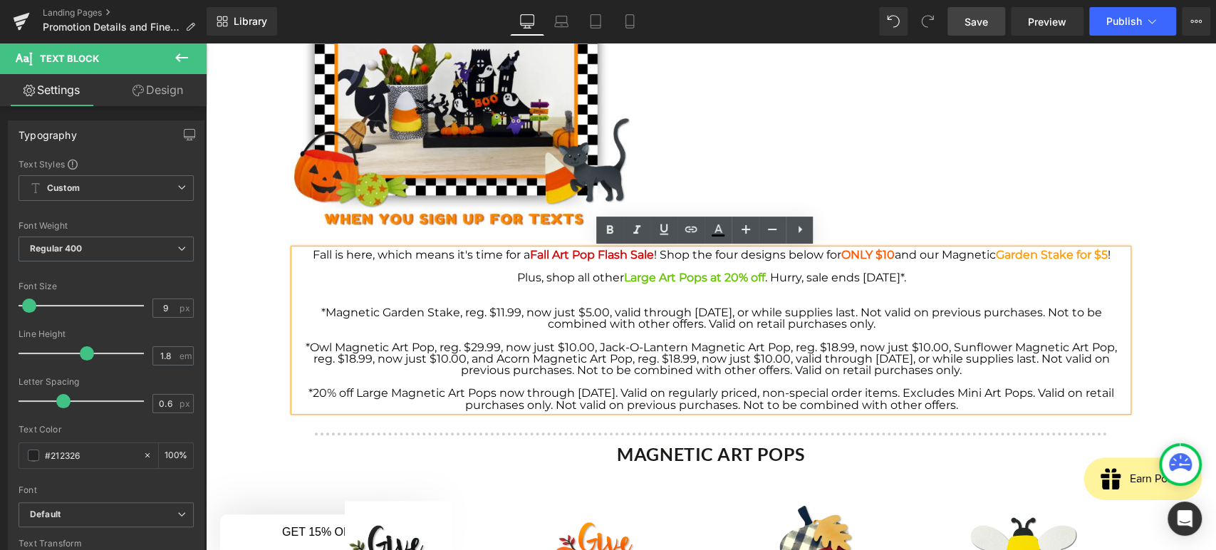
drag, startPoint x: 888, startPoint y: 268, endPoint x: 258, endPoint y: 249, distance: 630.2
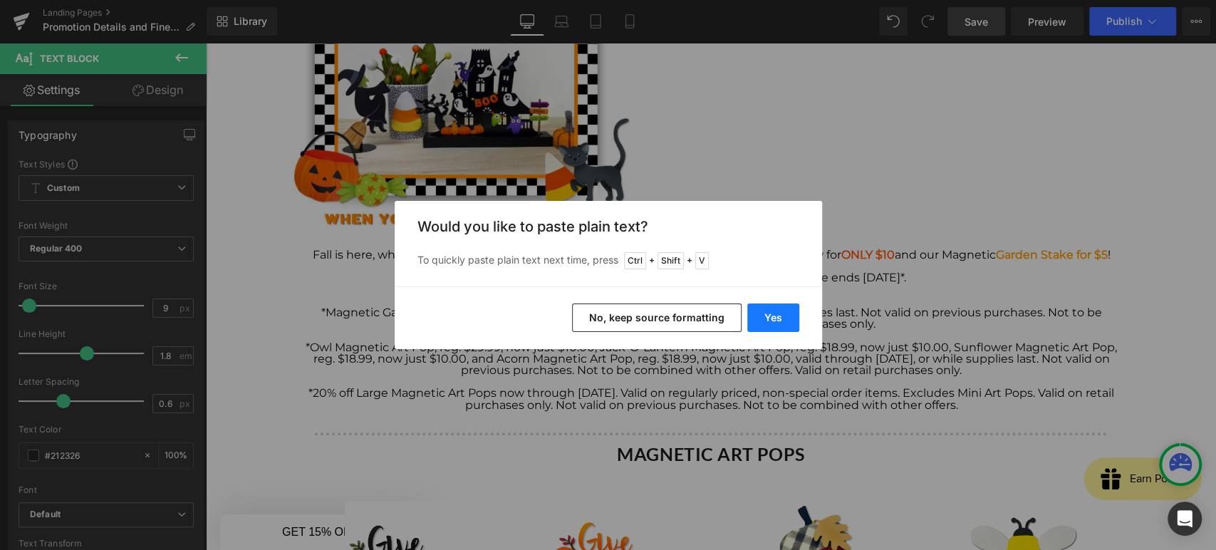
click at [764, 317] on button "Yes" at bounding box center [774, 318] width 52 height 29
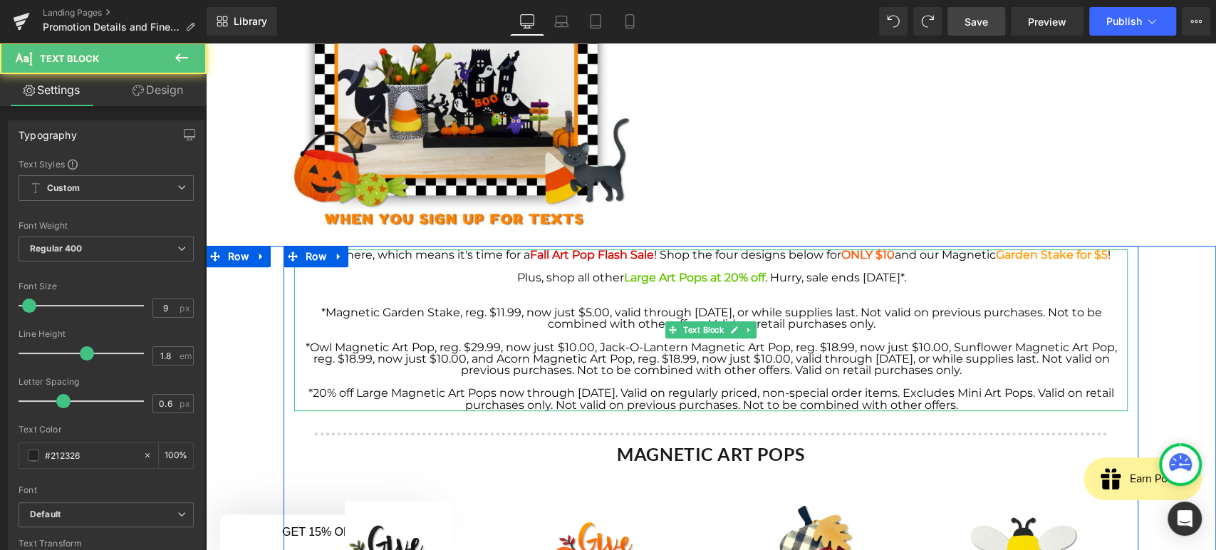
click at [920, 315] on span "*Magnetic Garden Stake, reg. $11.99, now just $5.00, valid through [DATE], or w…" at bounding box center [711, 318] width 781 height 25
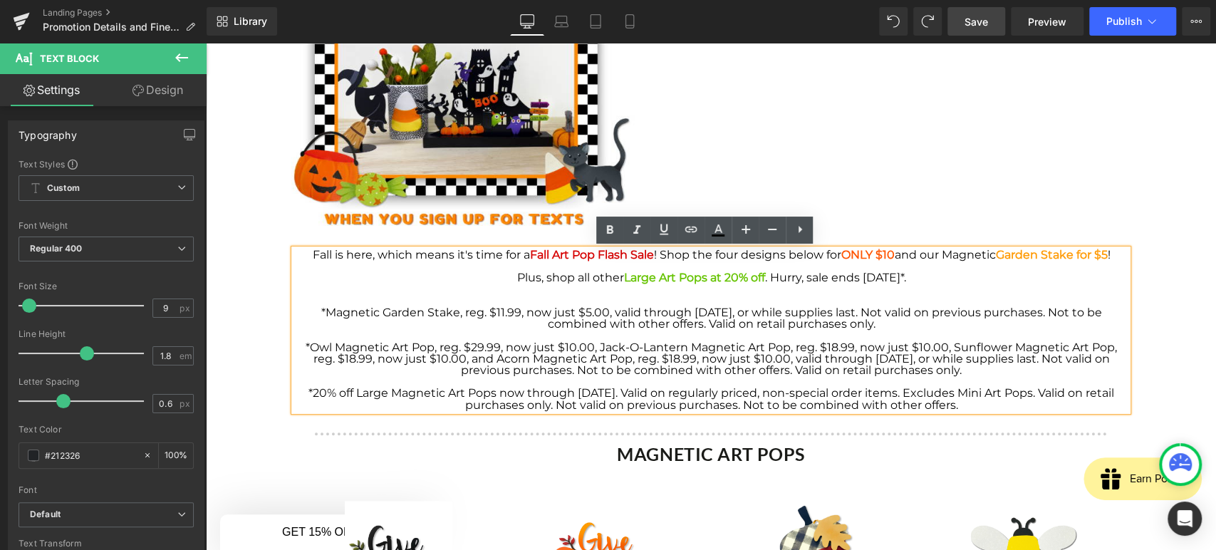
click at [902, 329] on div "*Magnetic Garden Stake, reg. $11.99, now just $5.00, valid through [DATE], or w…" at bounding box center [711, 318] width 833 height 23
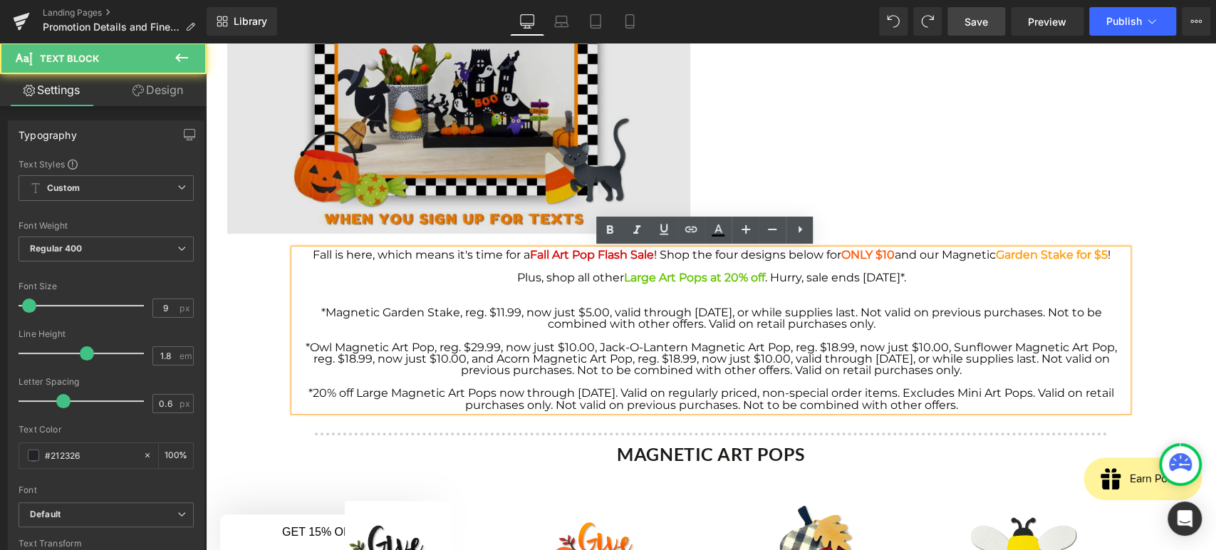
drag, startPoint x: 904, startPoint y: 328, endPoint x: 268, endPoint y: 244, distance: 641.2
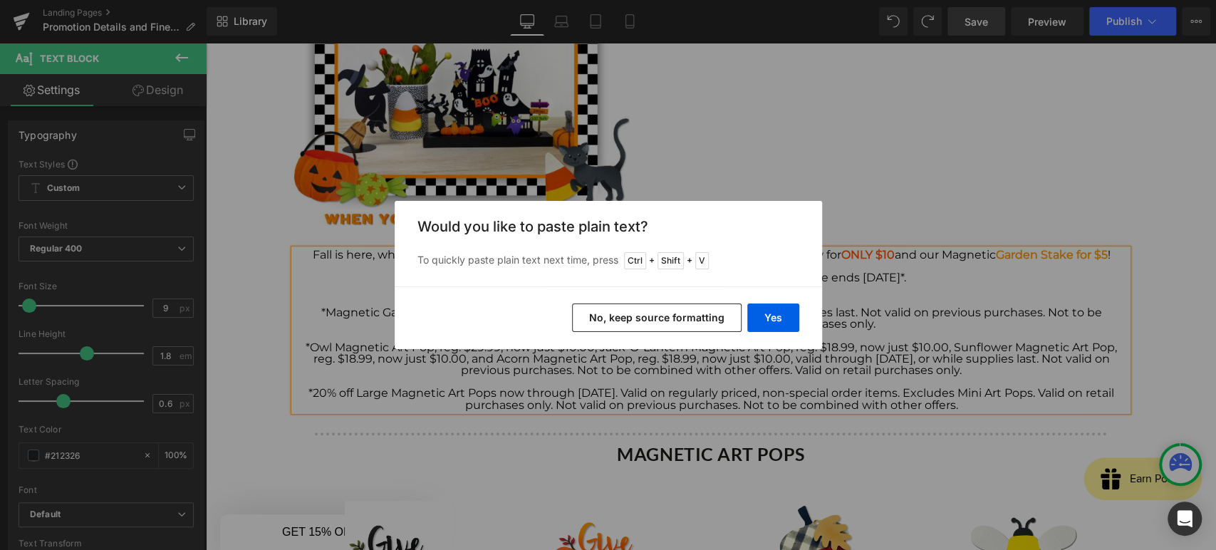
click at [646, 315] on button "No, keep source formatting" at bounding box center [657, 318] width 170 height 29
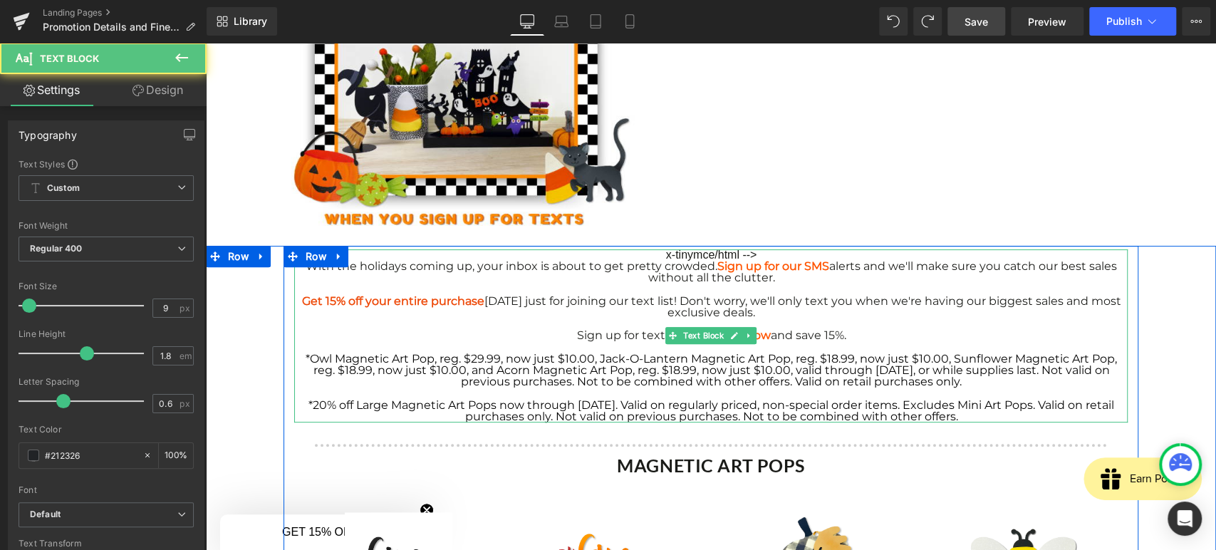
click at [698, 275] on span "With the holidays coming up, your inbox is about to get pretty crowded. Sign up…" at bounding box center [712, 271] width 812 height 25
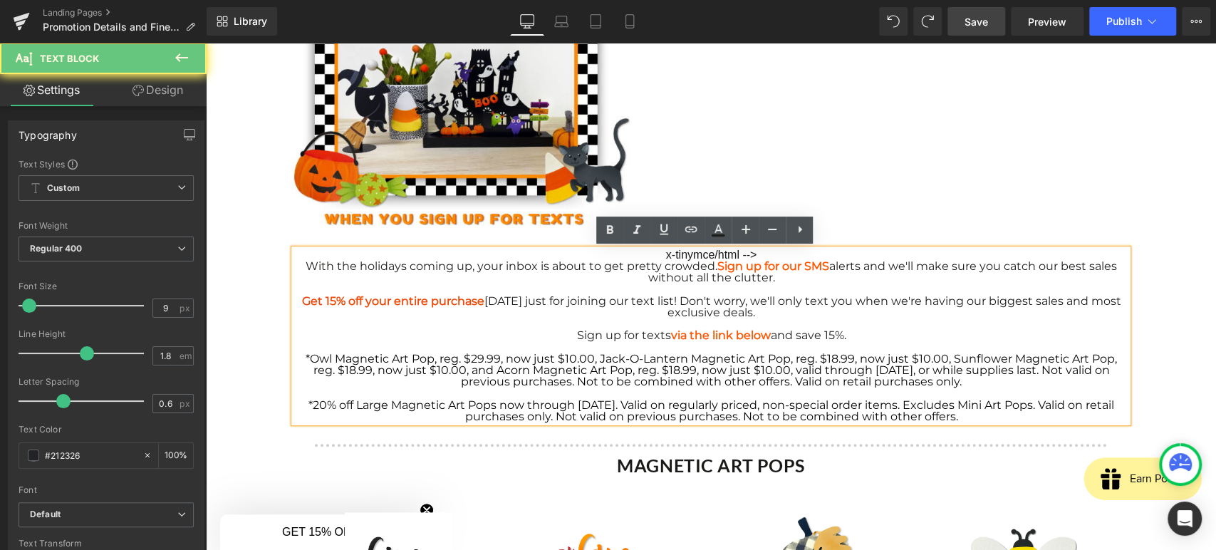
click at [705, 249] on div "x-tinymce/html --> With the holidays coming up, your inbox is about to get pret…" at bounding box center [711, 335] width 834 height 173
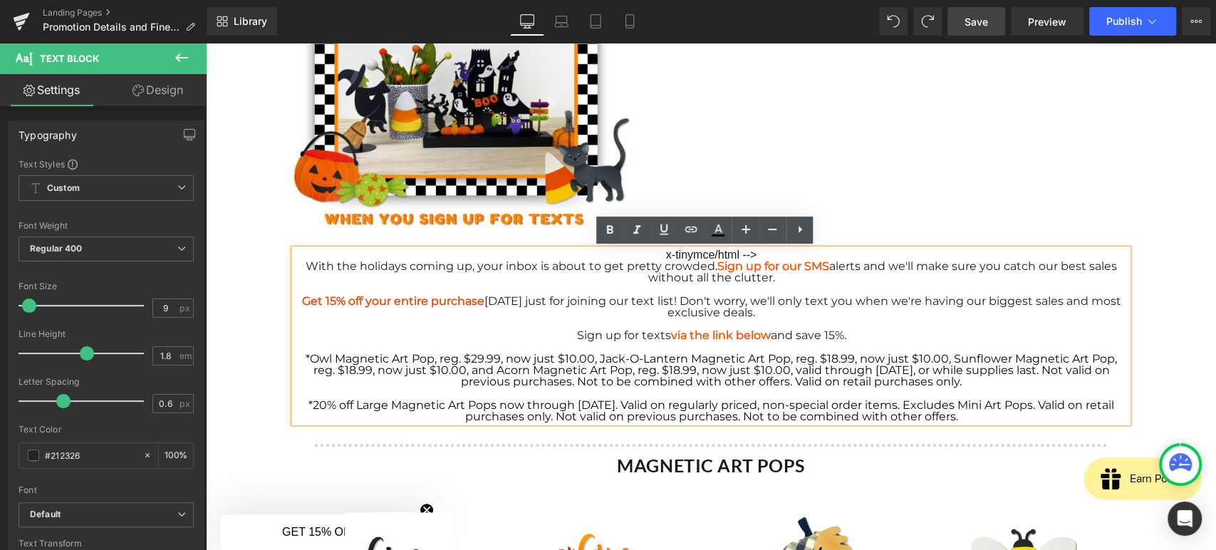
click at [705, 257] on div "x-tinymce/html --> With the holidays coming up, your inbox is about to get pret…" at bounding box center [711, 295] width 833 height 93
click at [706, 257] on div "x-tinymce/html --> With the holidays coming up, your inbox is about to get pret…" at bounding box center [711, 295] width 833 height 93
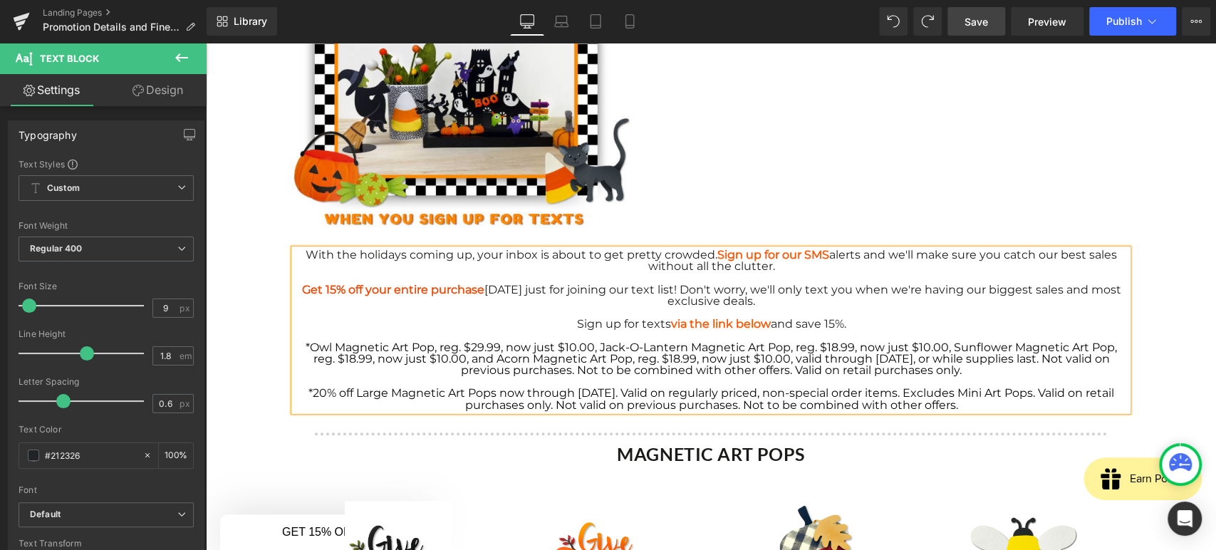
drag, startPoint x: 986, startPoint y: 373, endPoint x: 284, endPoint y: 341, distance: 702.6
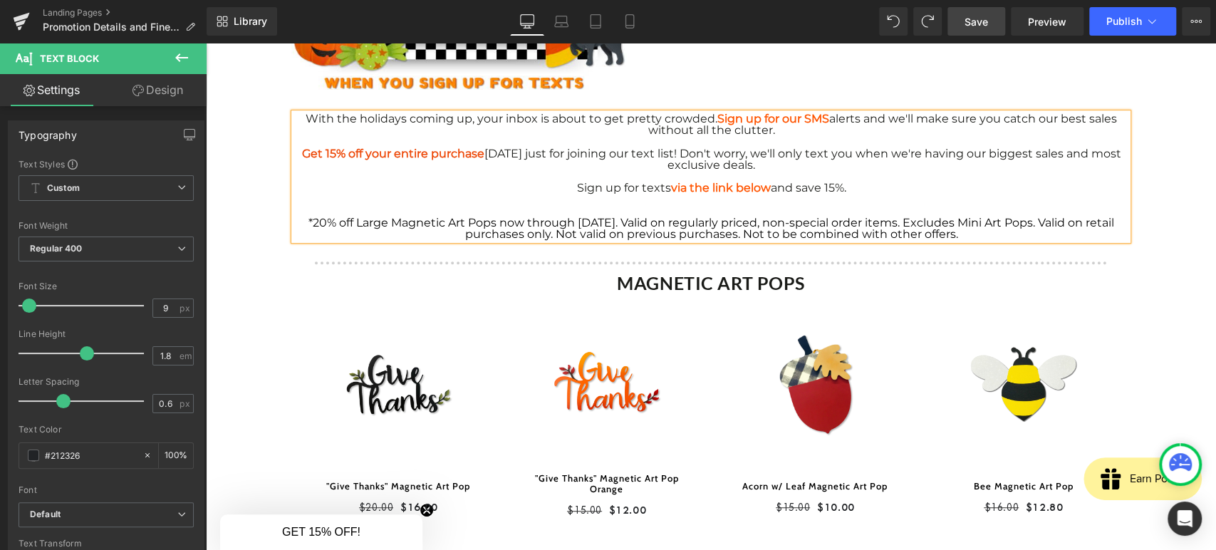
scroll to position [397, 0]
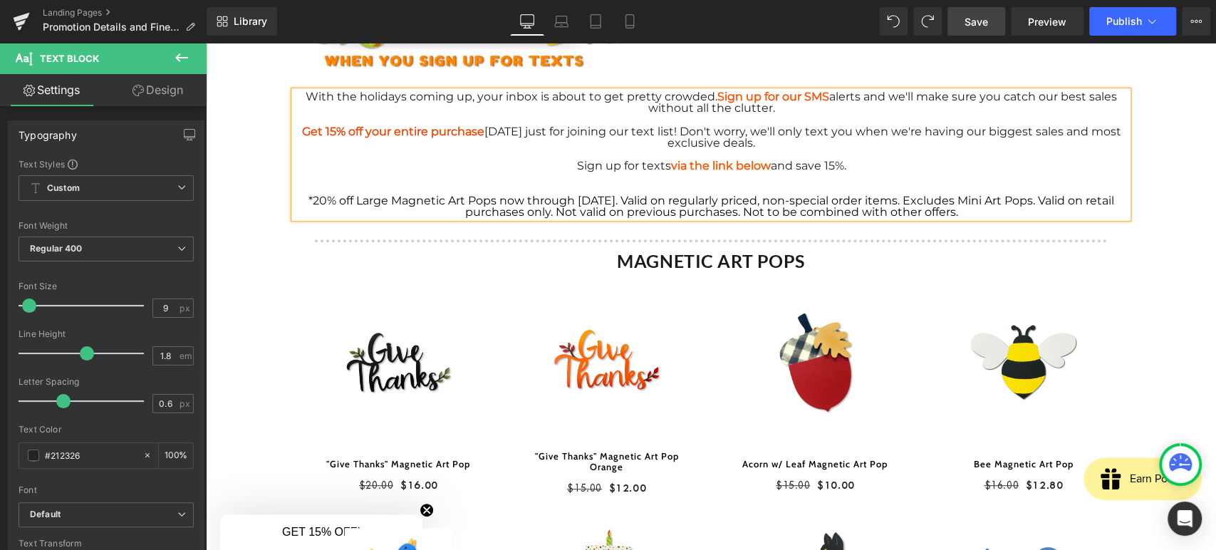
click at [743, 262] on div "MAGNETIC ART POPS Heading" at bounding box center [711, 261] width 834 height 24
click at [743, 262] on b "MAGNETIC ART POPS" at bounding box center [711, 260] width 188 height 21
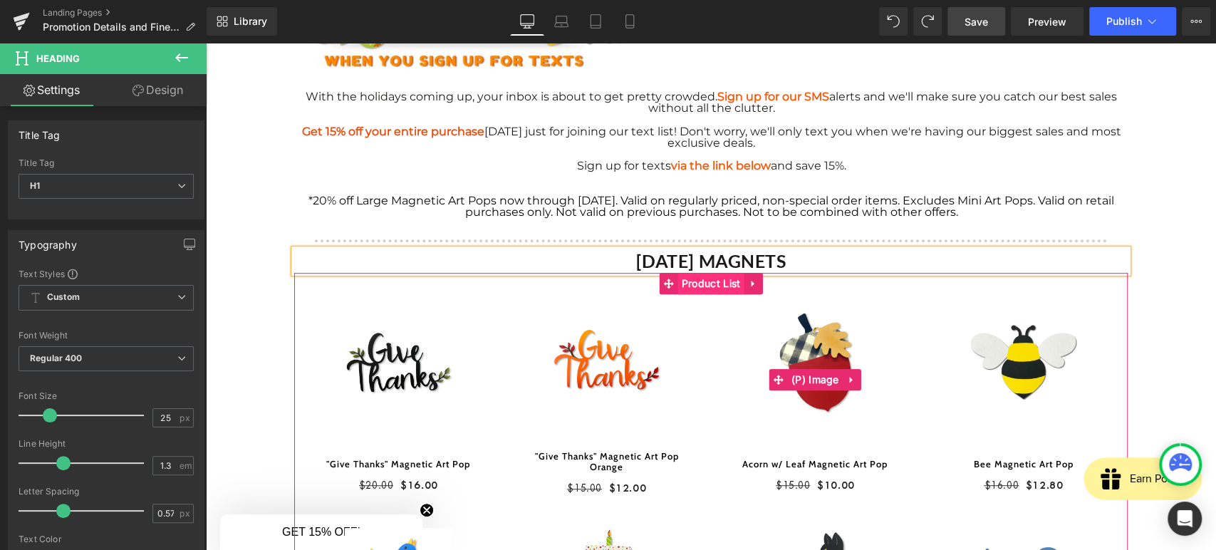
drag, startPoint x: 735, startPoint y: 400, endPoint x: 708, endPoint y: 287, distance: 115.6
click at [735, 400] on link "Sale Off" at bounding box center [815, 380] width 180 height 143
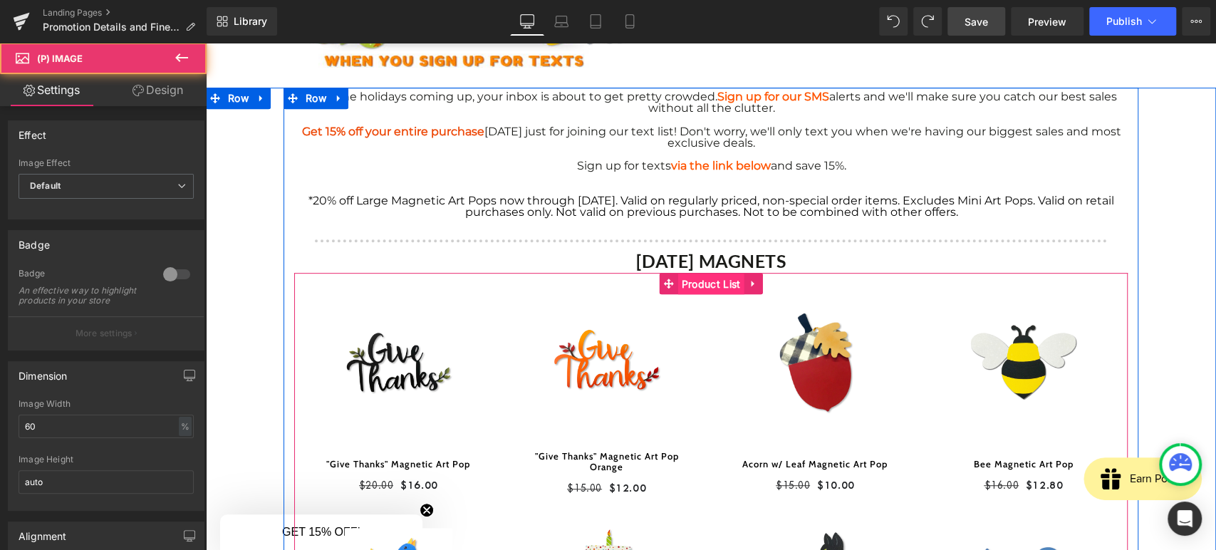
click at [708, 286] on span "Product List" at bounding box center [711, 284] width 66 height 21
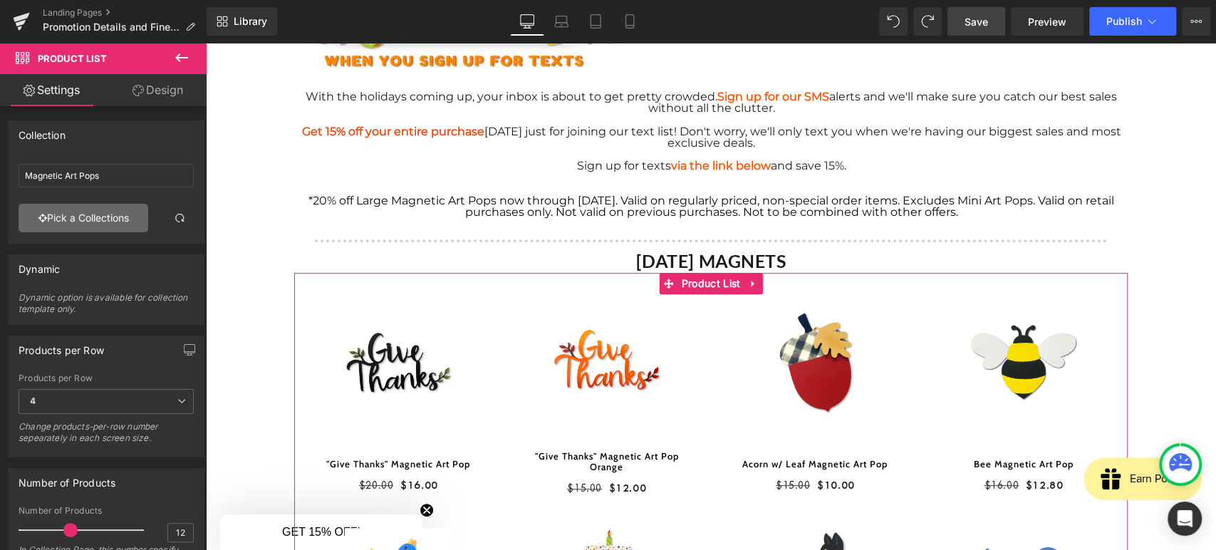
click at [113, 216] on link "Pick a Collections" at bounding box center [84, 218] width 130 height 29
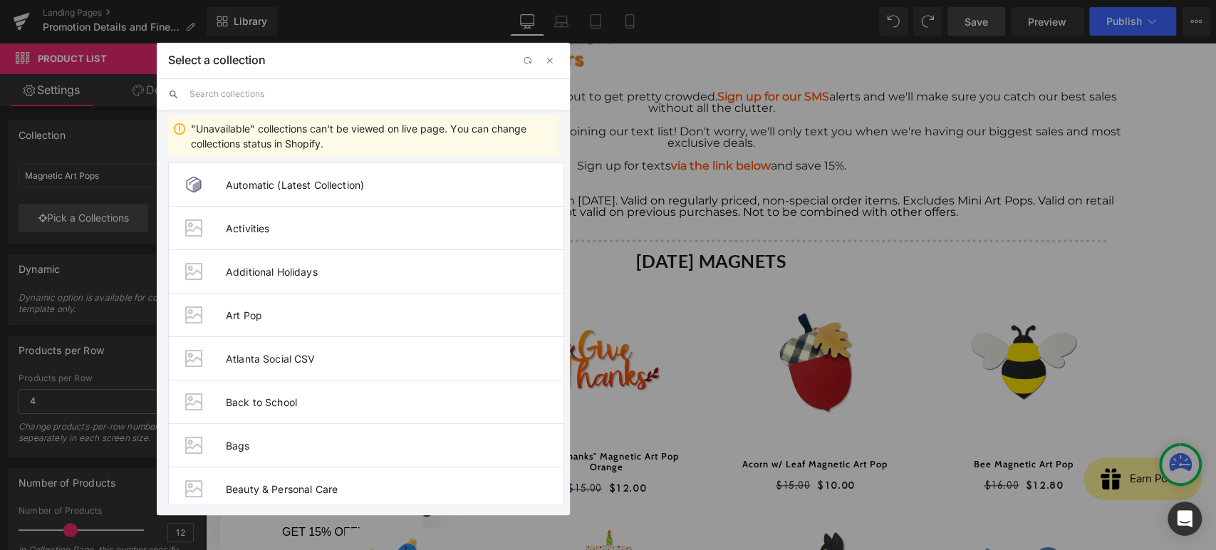
click at [269, 96] on input "text" at bounding box center [374, 93] width 369 height 31
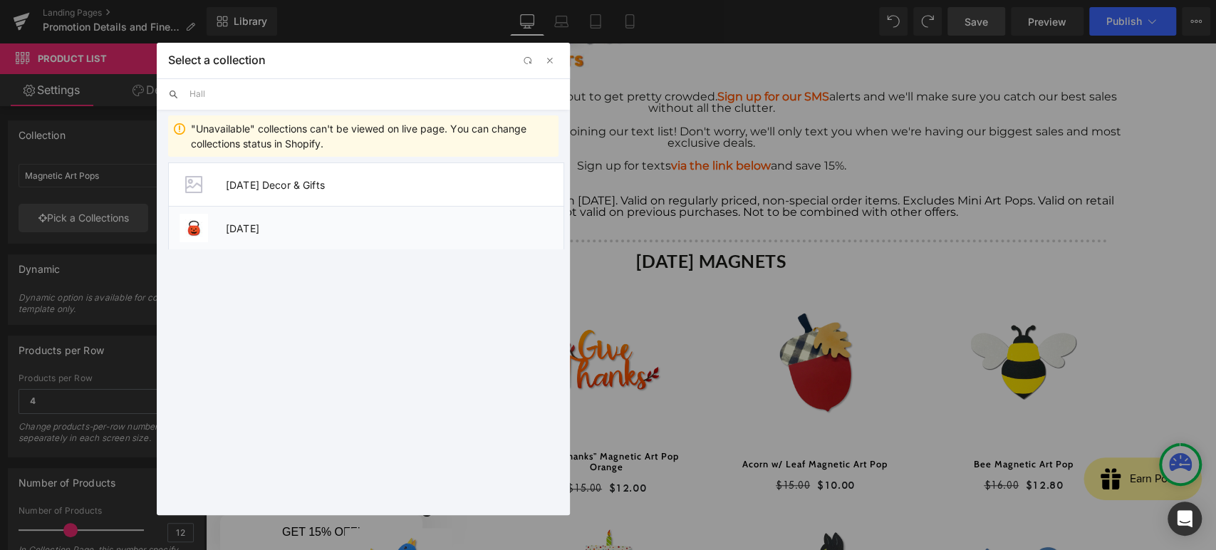
type input "Hall"
click at [210, 242] on div at bounding box center [194, 228] width 36 height 36
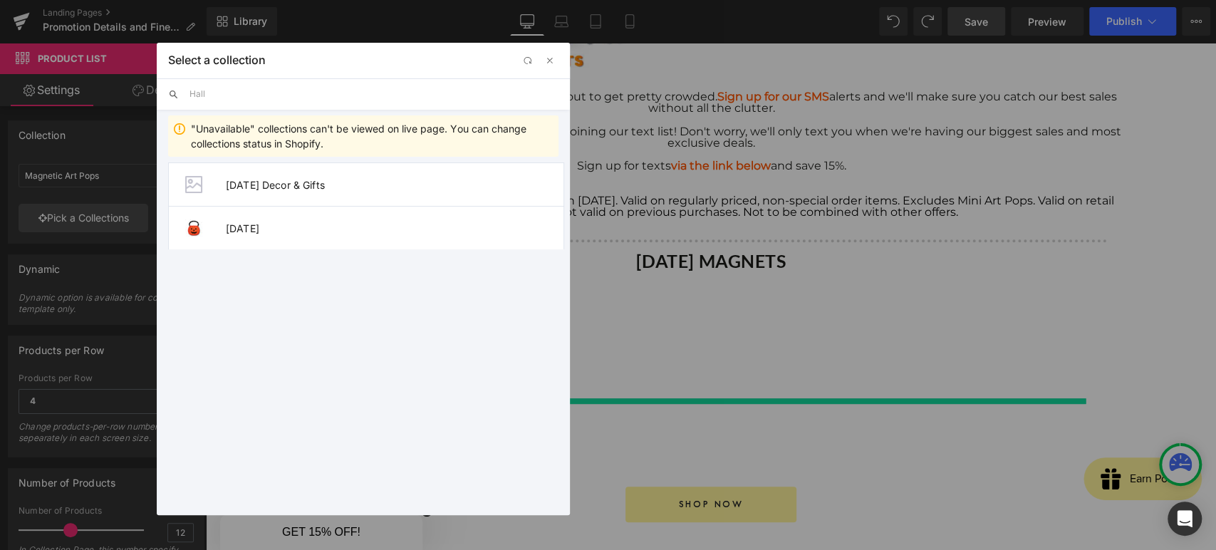
type input "[DATE]"
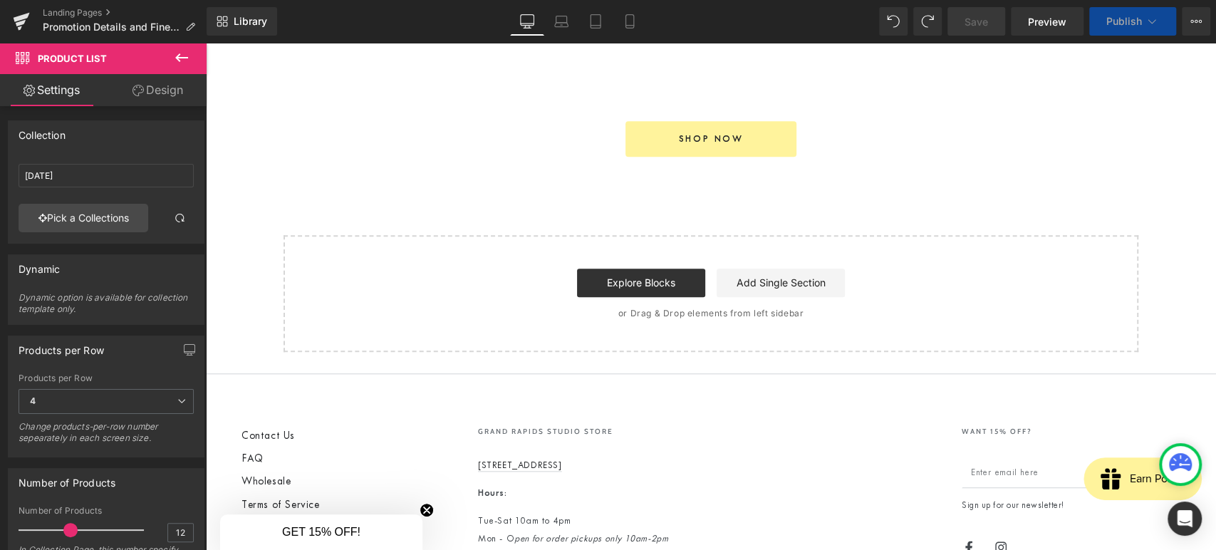
scroll to position [822, 0]
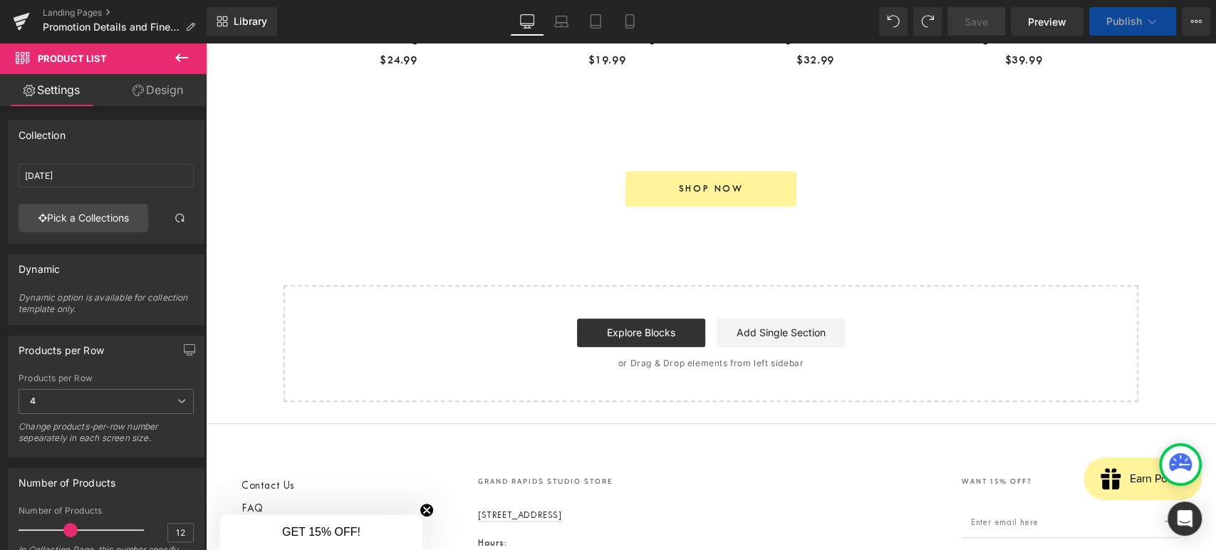
click at [672, 114] on div at bounding box center [711, 100] width 834 height 29
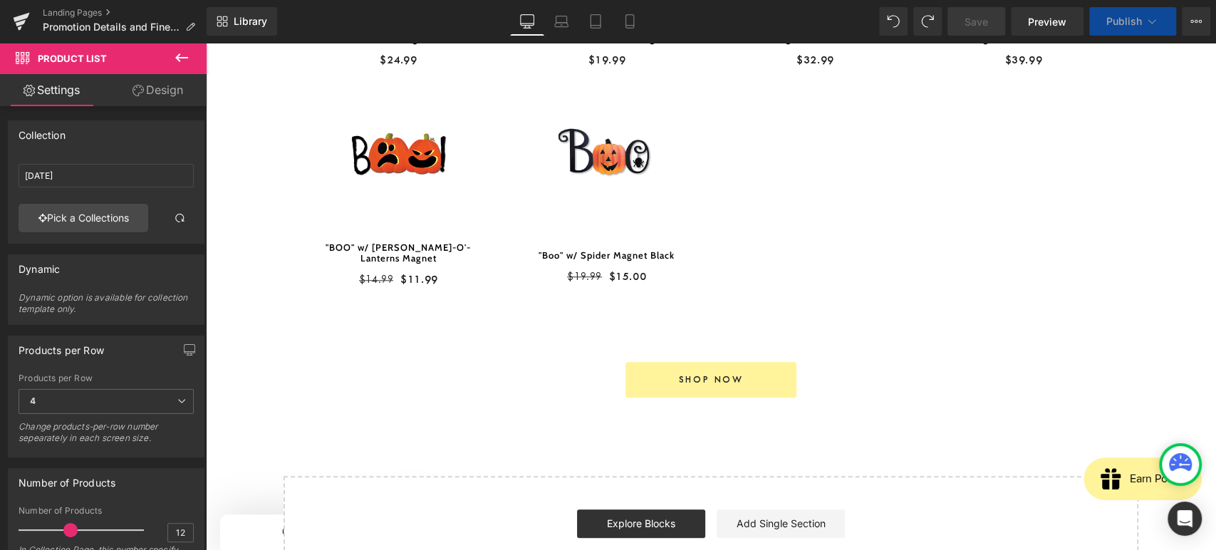
click at [693, 373] on div "Shop Now Button" at bounding box center [711, 380] width 834 height 36
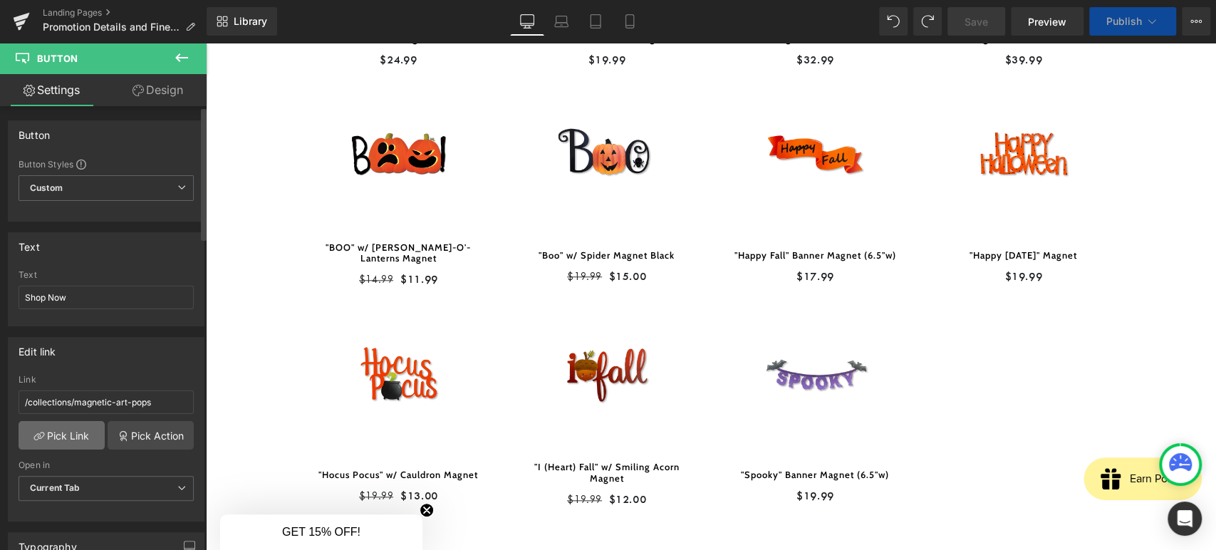
click at [76, 424] on link "Pick Link" at bounding box center [62, 435] width 86 height 29
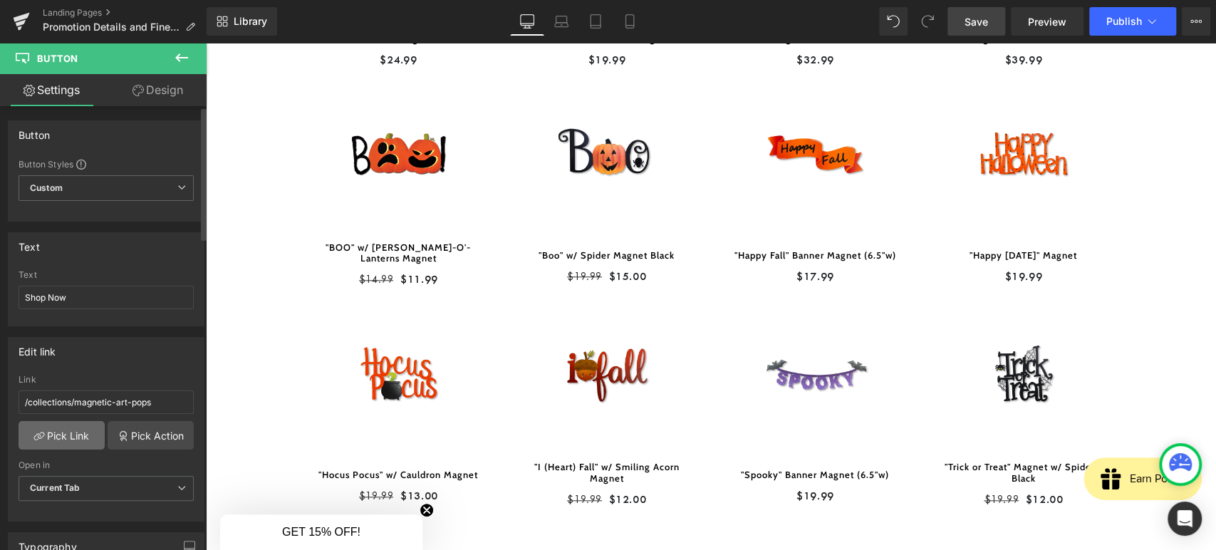
click at [46, 431] on link "Pick Link" at bounding box center [62, 435] width 86 height 29
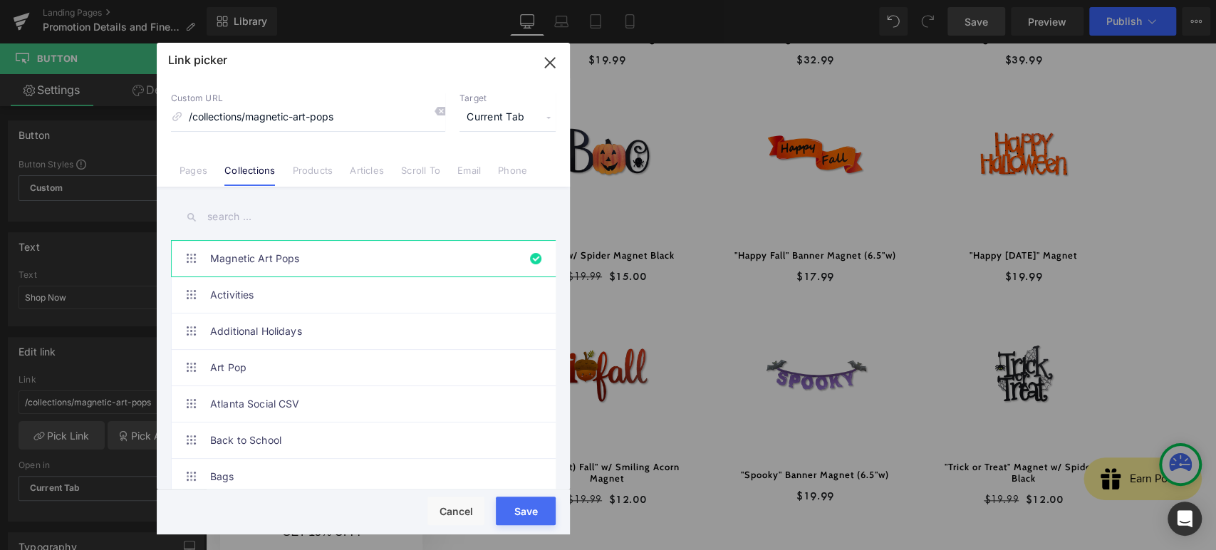
click at [261, 197] on div "Magnetic Art Pops Activities Additional Holidays Art Pop Atlanta Social CSV Bac…" at bounding box center [363, 340] width 413 height 306
click at [259, 222] on input "text" at bounding box center [363, 217] width 385 height 32
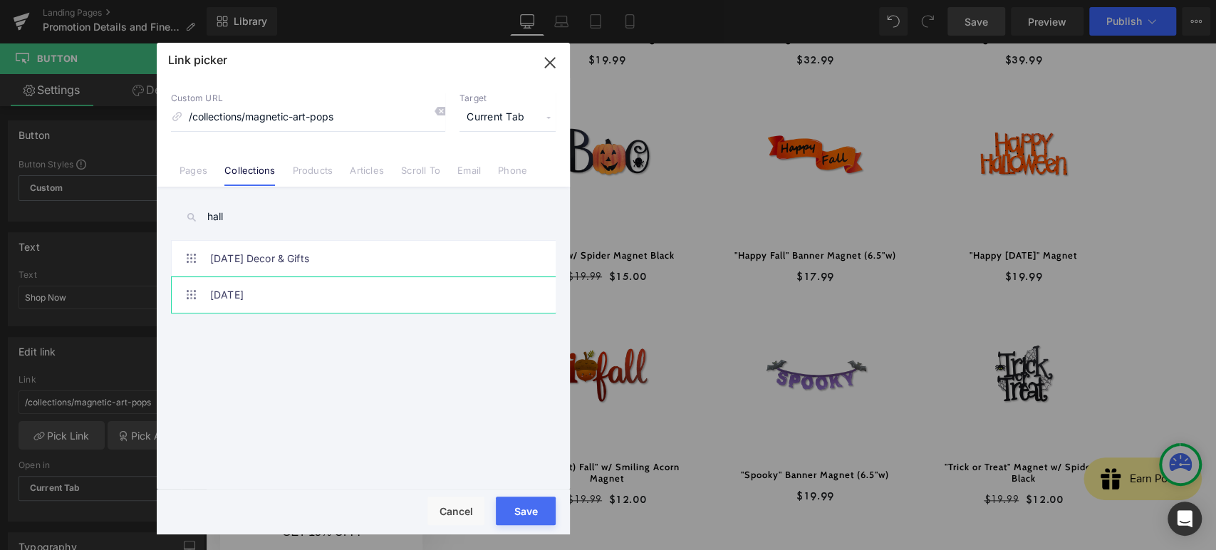
type input "hall"
click at [357, 287] on link "[DATE]" at bounding box center [367, 295] width 314 height 36
type input "/collections/halloween"
click at [511, 517] on button "Save" at bounding box center [526, 511] width 60 height 29
type input "/collections/halloween"
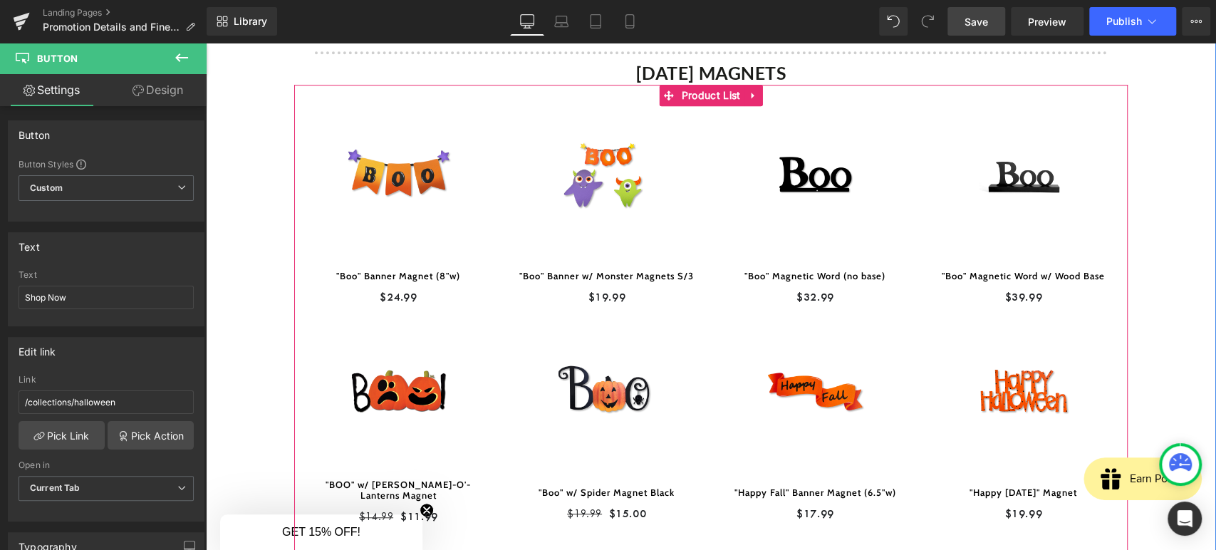
scroll to position [110, 0]
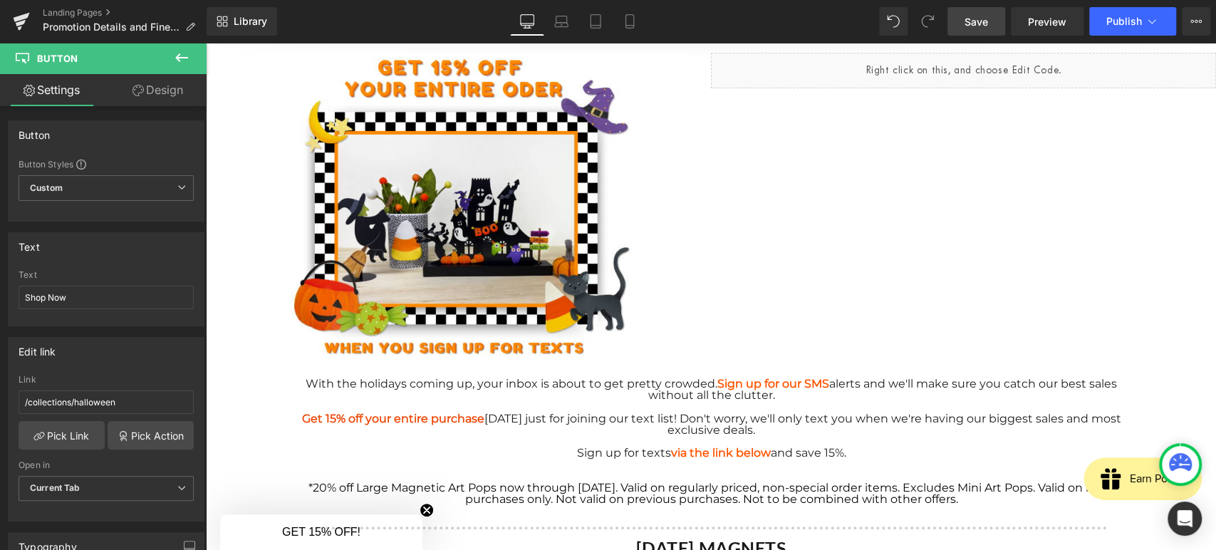
click at [971, 20] on span "Save" at bounding box center [977, 21] width 24 height 15
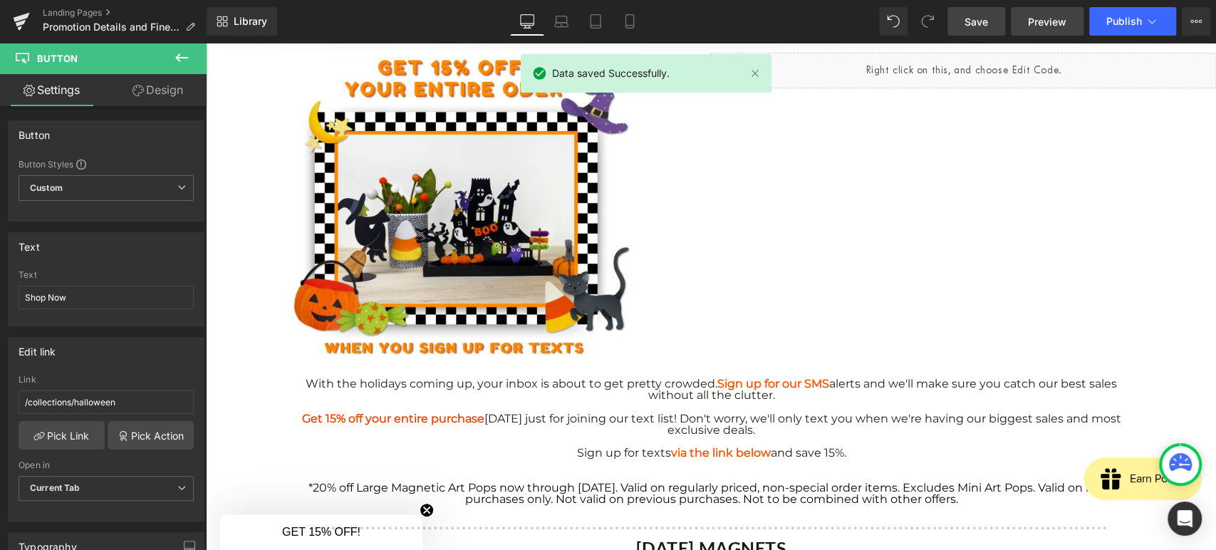
click at [1034, 25] on span "Preview" at bounding box center [1047, 21] width 38 height 15
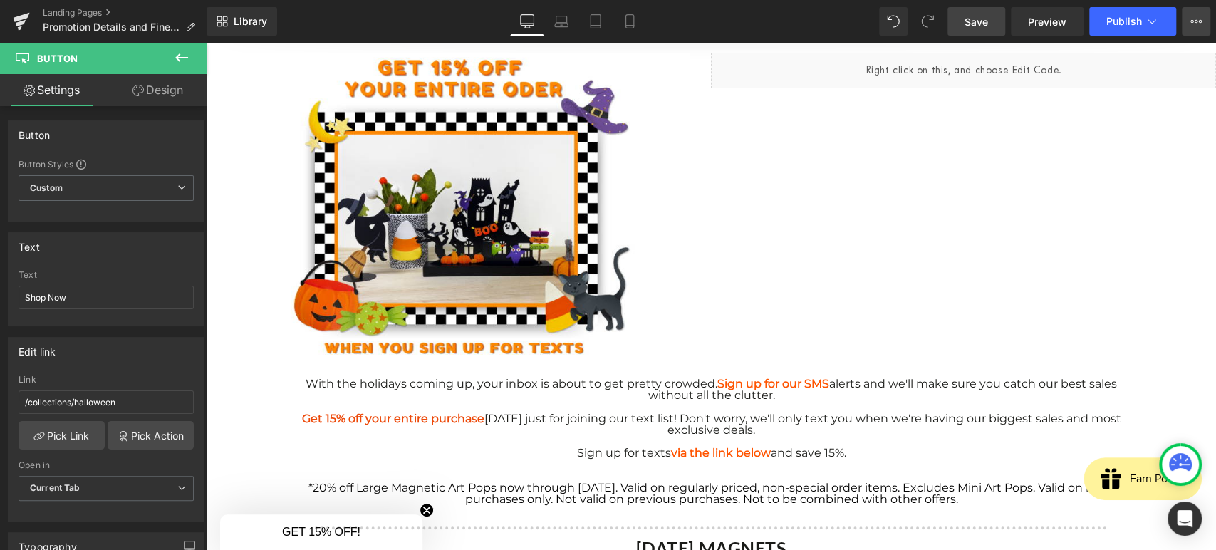
click at [1186, 24] on button "View Live Page View with current Template Save Template to Library Schedule Pub…" at bounding box center [1196, 21] width 29 height 29
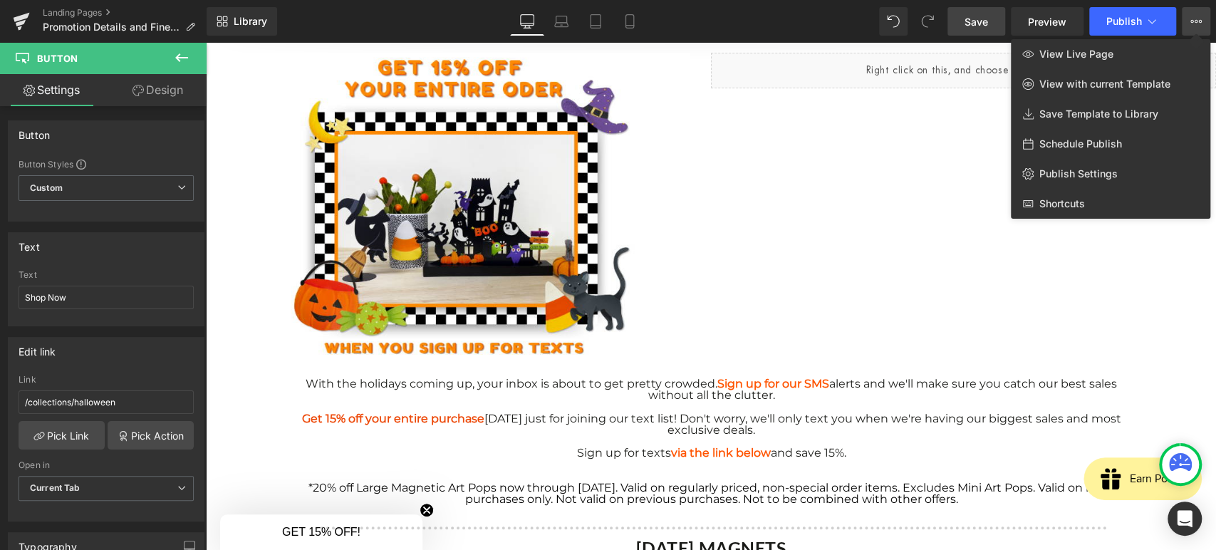
click at [1112, 141] on span "Schedule Publish" at bounding box center [1081, 144] width 83 height 13
select select
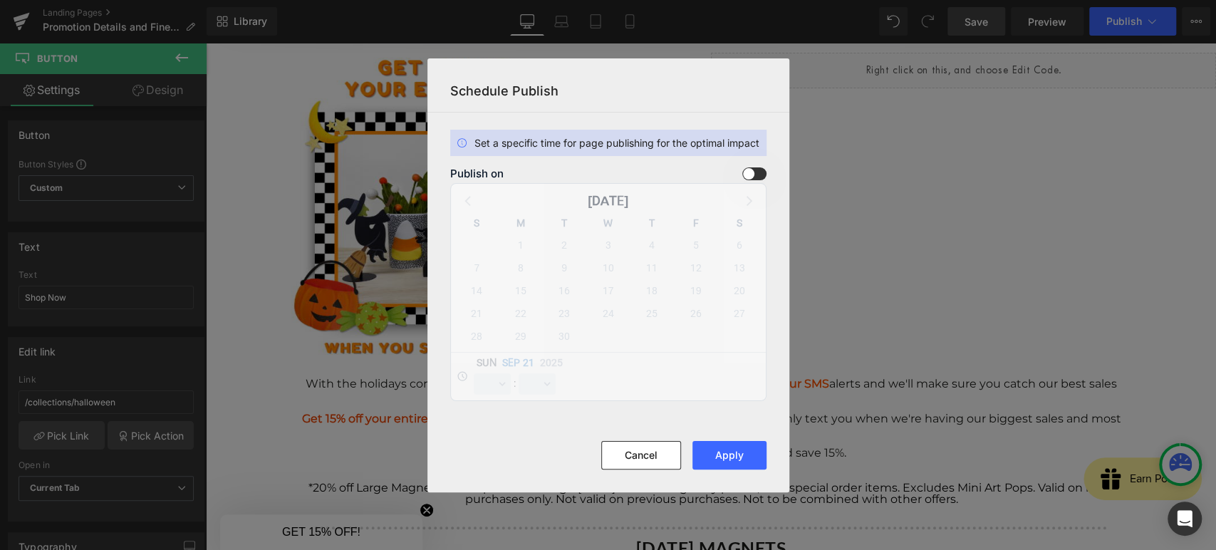
click at [750, 175] on span at bounding box center [755, 173] width 24 height 13
click at [0, 0] on input "checkbox" at bounding box center [0, 0] width 0 height 0
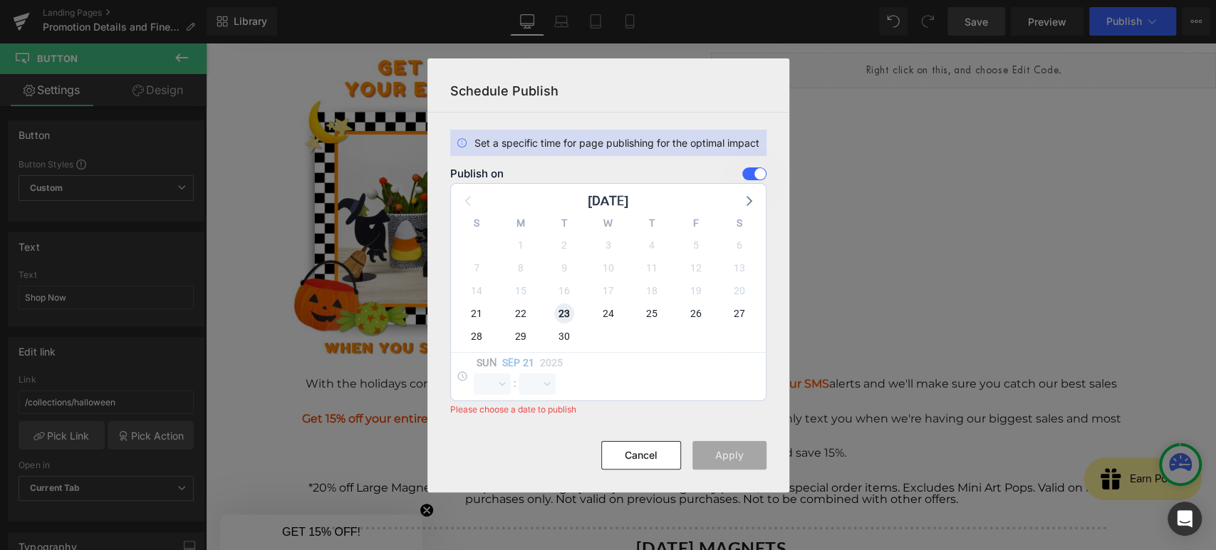
click at [562, 315] on span "23" at bounding box center [564, 314] width 20 height 20
select select "20"
select select "33"
click at [499, 383] on select "00 01 02 03 04 05 06 07 08 09 10 11 12 13 14 15 16 17 18 19 20 21 22 23" at bounding box center [492, 383] width 37 height 21
click at [474, 373] on select "00 01 02 03 04 05 06 07 08 09 10 11 12 13 14 15 16 17 18 19 20 21 22 23" at bounding box center [492, 383] width 37 height 21
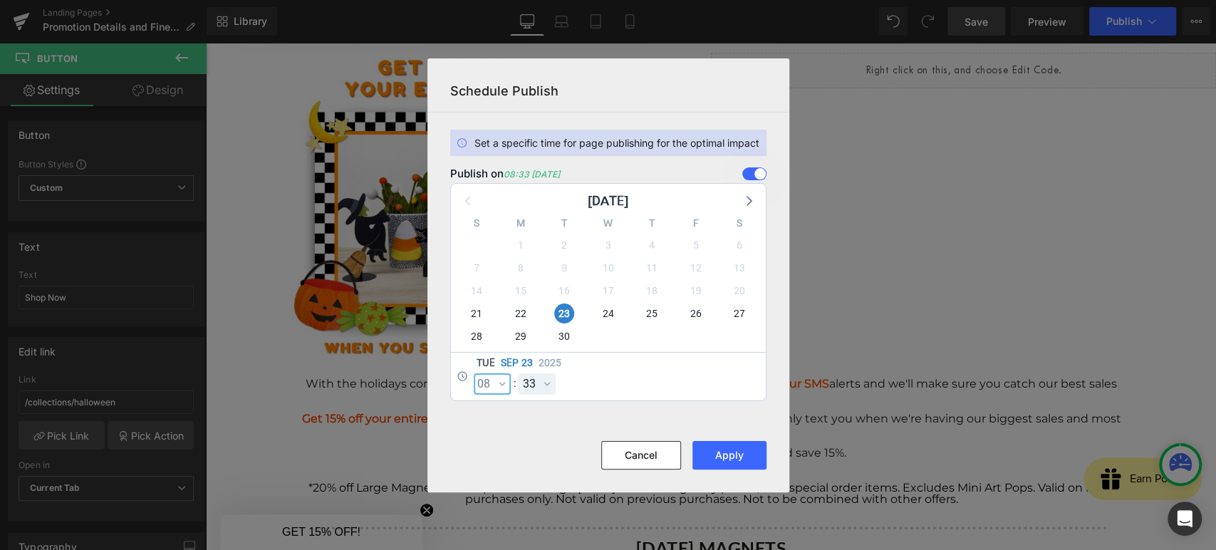
click at [499, 383] on select "00 01 02 03 04 05 06 07 08 09 10 11 12 13 14 15 16 17 18 19 20 21 22 23" at bounding box center [492, 383] width 37 height 21
click at [474, 373] on select "00 01 02 03 04 05 06 07 08 09 10 11 12 13 14 15 16 17 18 19 20 21 22 23" at bounding box center [492, 383] width 37 height 21
select select "7"
click at [488, 382] on select "00 01 02 03 04 05 06 07 08 09 10 11 12 13 14 15 16 17 18 19 20 21 22 23" at bounding box center [492, 383] width 37 height 21
click at [533, 384] on select "00 01 02 03 04 05 06 07 08 09 10 11 12 13 14 15 16 17 18 19 20 21 22 23 24 25 2…" at bounding box center [537, 383] width 37 height 21
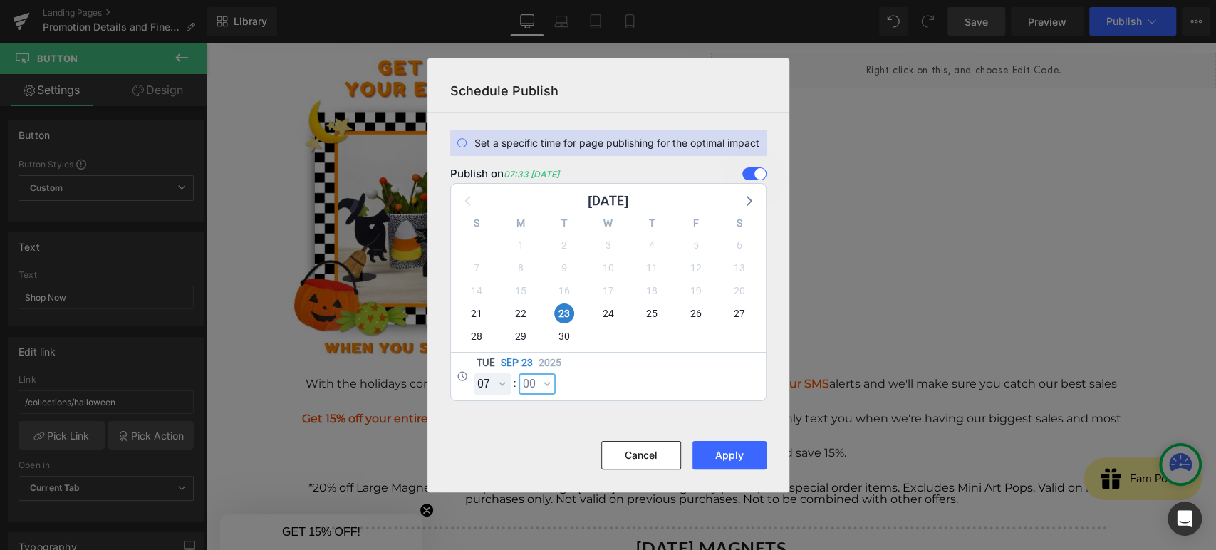
click at [519, 373] on select "00 01 02 03 04 05 06 07 08 09 10 11 12 13 14 15 16 17 18 19 20 21 22 23 24 25 2…" at bounding box center [537, 383] width 37 height 21
select select "0"
click at [735, 460] on button "Apply" at bounding box center [730, 455] width 74 height 29
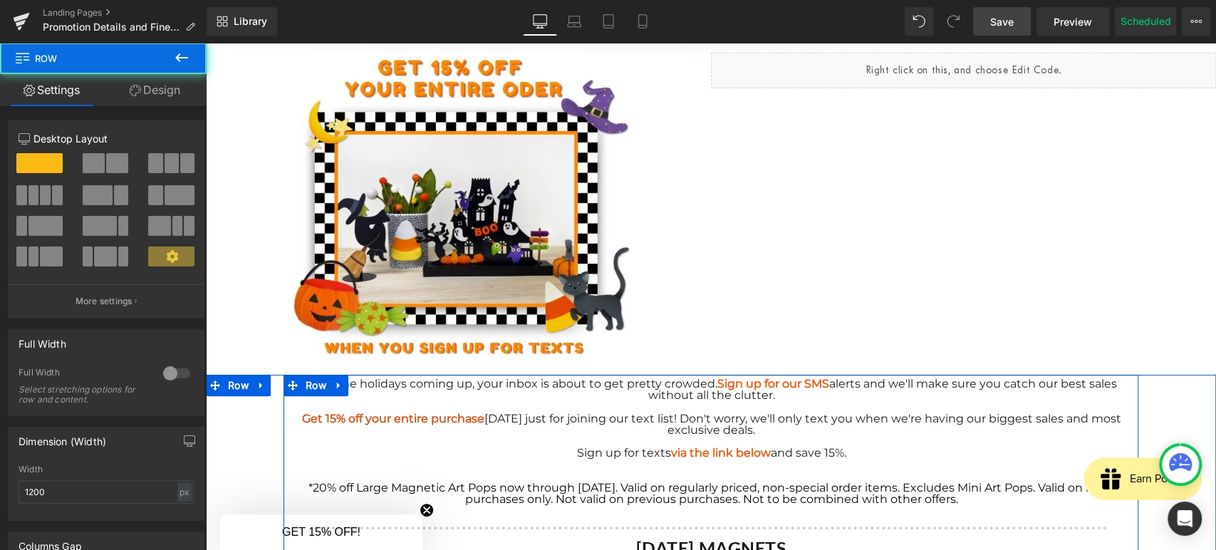
click at [668, 499] on span "*20% off Large Magnetic Art Pops now through [DATE]. Valid on regularly priced,…" at bounding box center [712, 493] width 806 height 25
click at [668, 498] on span "*20% off Large Magnetic Art Pops now through [DATE]. Valid on regularly priced,…" at bounding box center [712, 493] width 806 height 25
click at [670, 498] on span "*20% off Large Magnetic Art Pops now through [DATE]. Valid on regularly priced,…" at bounding box center [712, 493] width 806 height 25
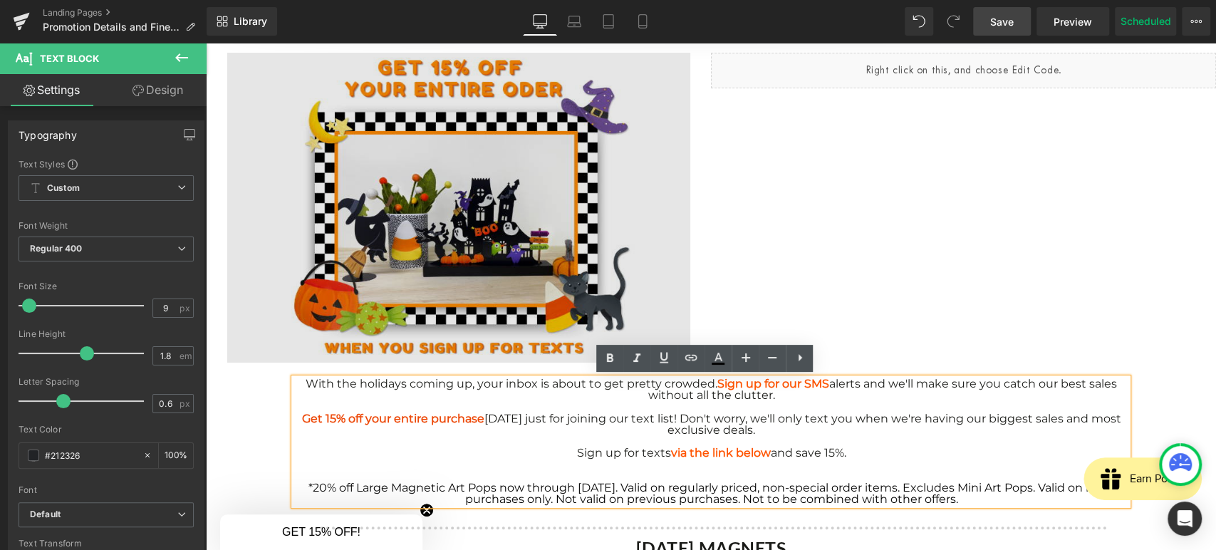
copy span "*20% off Large Magnetic Art Pops now through [DATE]. Valid on regularly priced,…"
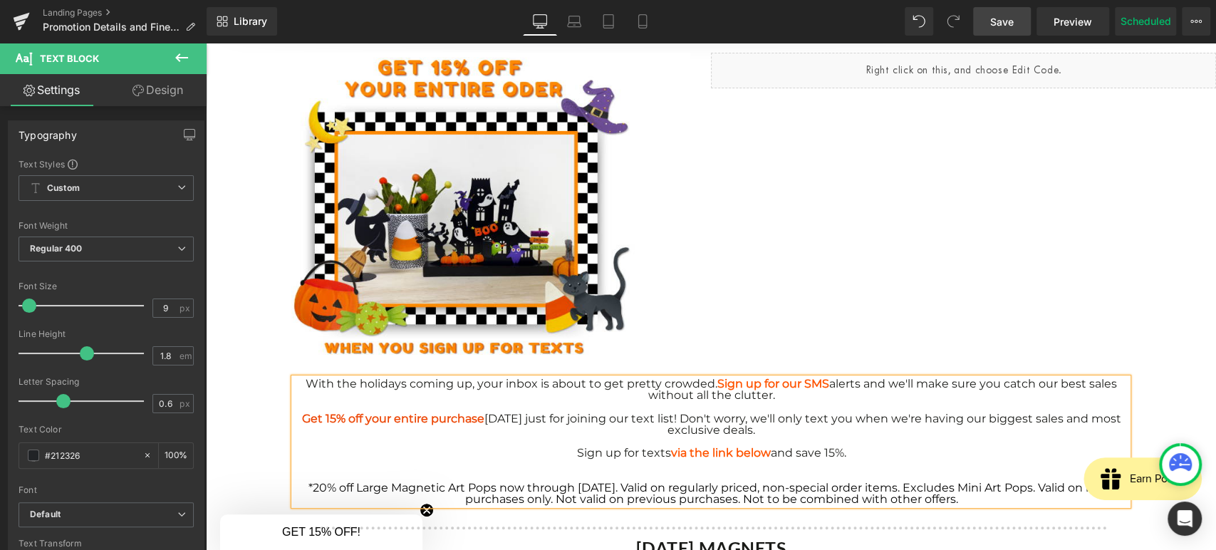
copy span "*20% off Large Magnetic Art Pops now through [DATE]. Valid on regularly priced,…"
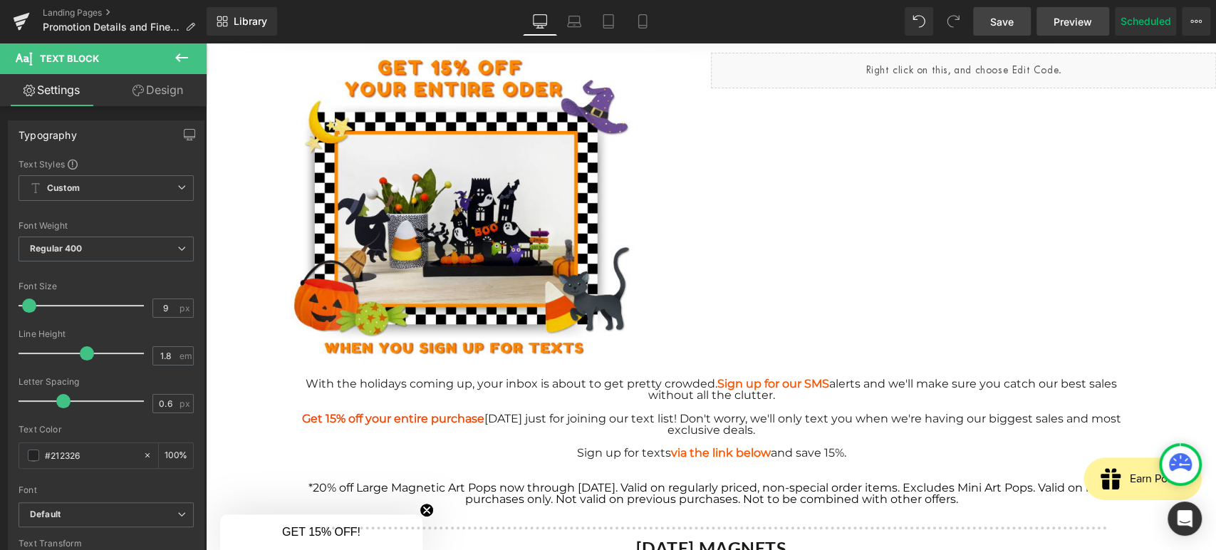
click at [1067, 23] on span "Preview" at bounding box center [1073, 21] width 38 height 15
click at [1063, 19] on span "Preview" at bounding box center [1073, 21] width 38 height 15
